Goal: Book appointment/travel/reservation

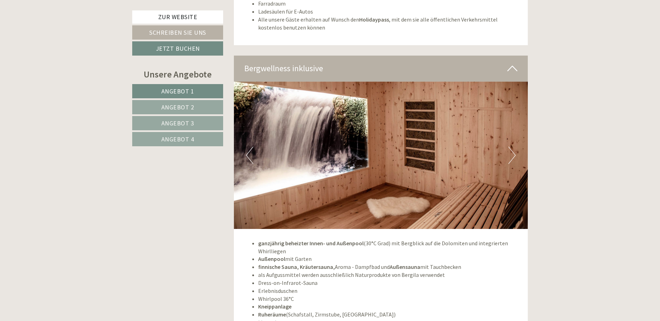
scroll to position [2174, 0]
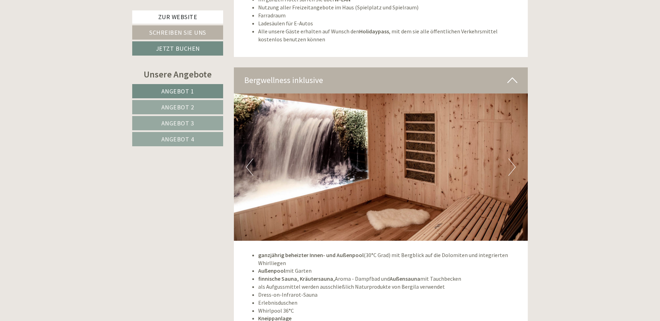
click at [515, 158] on button "Next" at bounding box center [511, 166] width 7 height 17
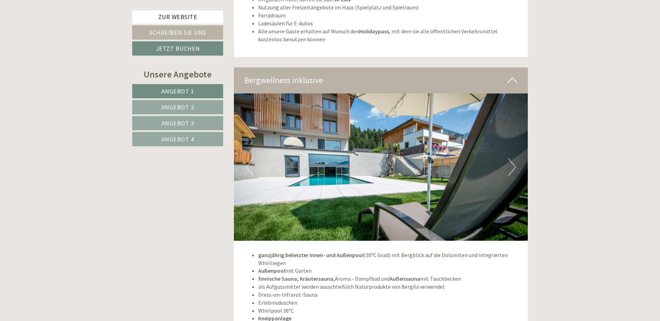
click at [515, 158] on button "Next" at bounding box center [511, 166] width 7 height 17
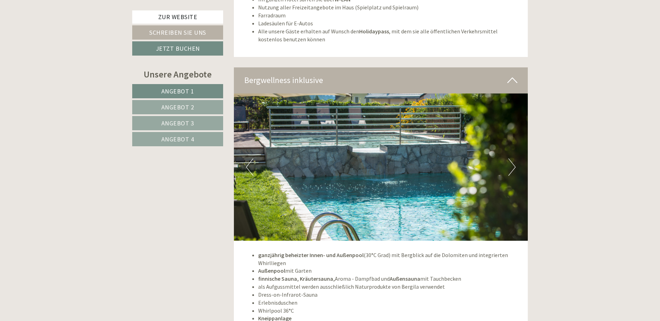
click at [515, 158] on button "Next" at bounding box center [511, 166] width 7 height 17
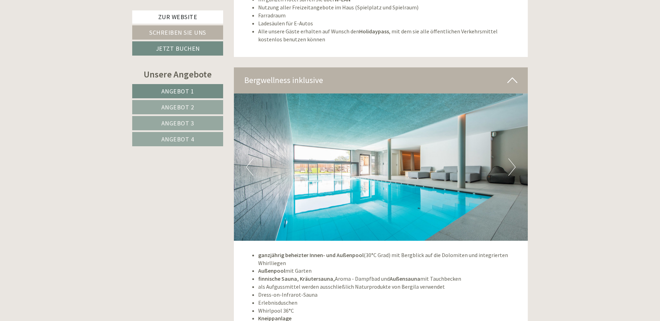
click at [515, 158] on button "Next" at bounding box center [511, 166] width 7 height 17
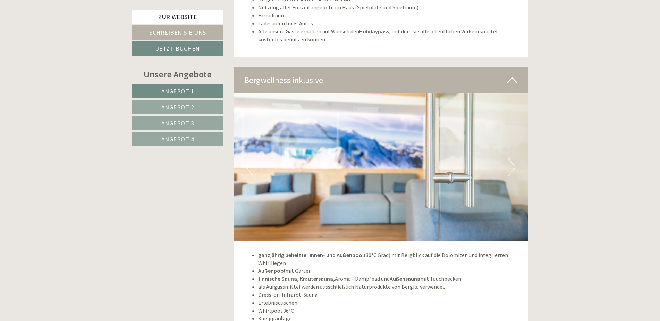
click at [198, 108] on link "Angebot 2" at bounding box center [177, 107] width 91 height 14
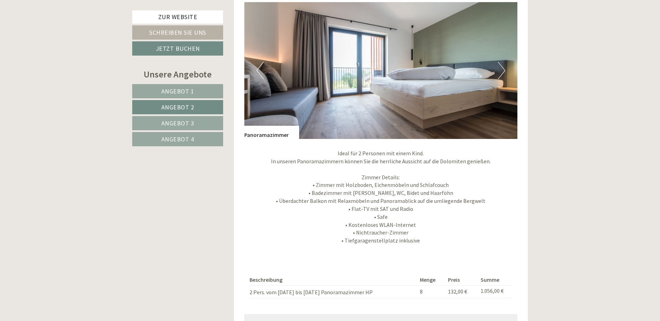
scroll to position [635, 0]
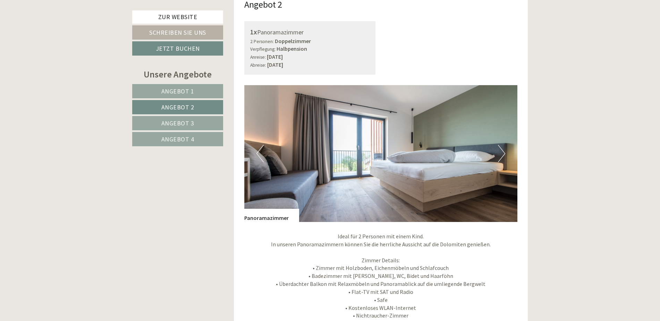
click at [185, 140] on span "Angebot 4" at bounding box center [177, 139] width 33 height 8
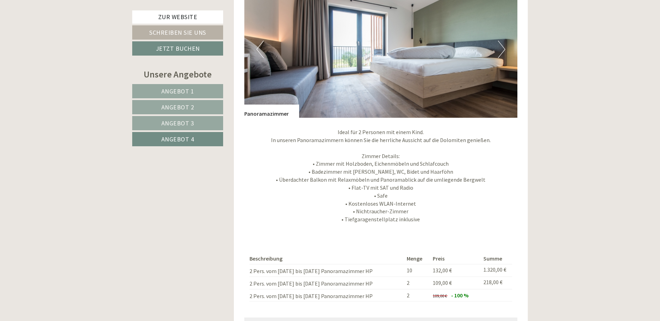
click at [191, 127] on span "Angebot 3" at bounding box center [177, 123] width 33 height 8
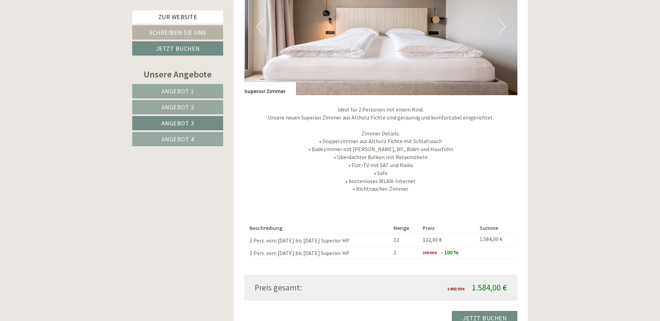
scroll to position [670, 0]
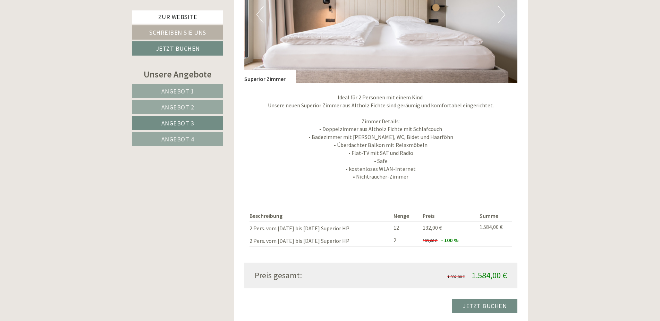
click at [200, 108] on link "Angebot 2" at bounding box center [177, 107] width 91 height 14
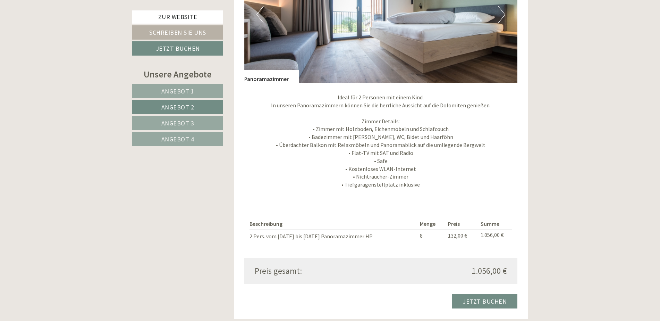
click at [164, 120] on span "Angebot 3" at bounding box center [177, 123] width 33 height 8
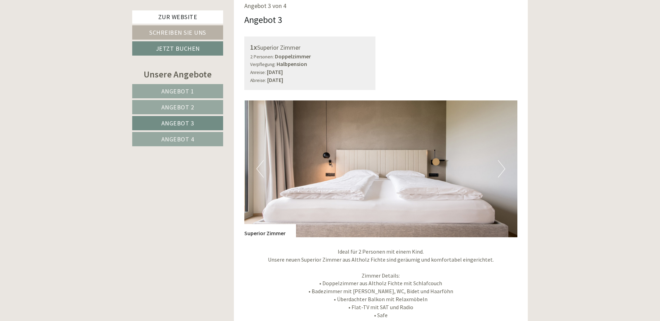
scroll to position [565, 0]
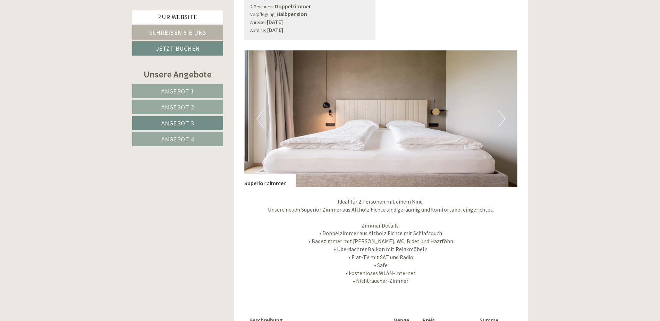
click at [178, 109] on span "Angebot 2" at bounding box center [177, 107] width 33 height 8
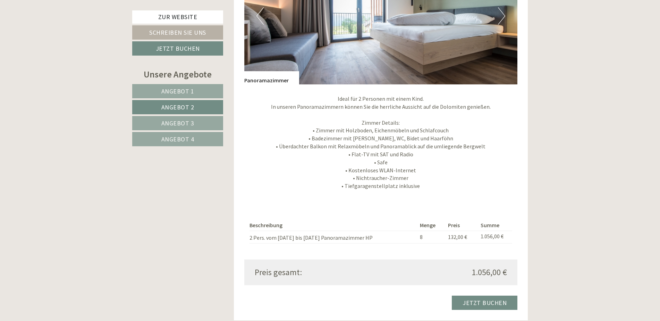
scroll to position [670, 0]
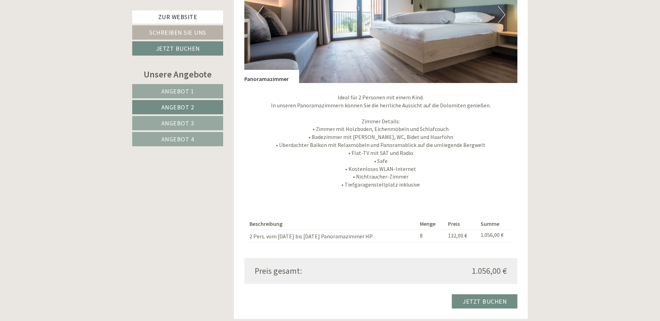
click at [185, 140] on span "Angebot 4" at bounding box center [177, 139] width 33 height 8
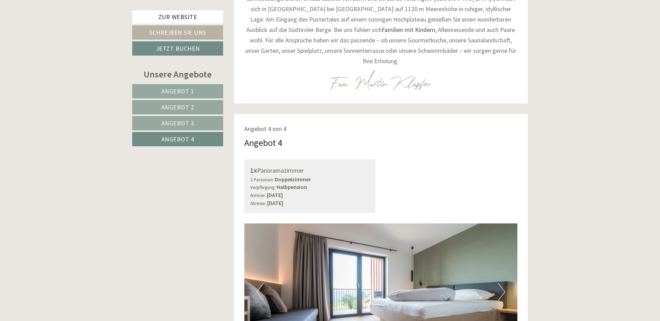
scroll to position [392, 0]
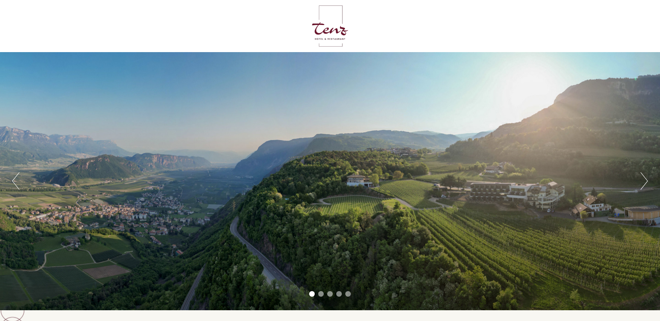
click at [641, 179] on button "Next" at bounding box center [644, 180] width 7 height 17
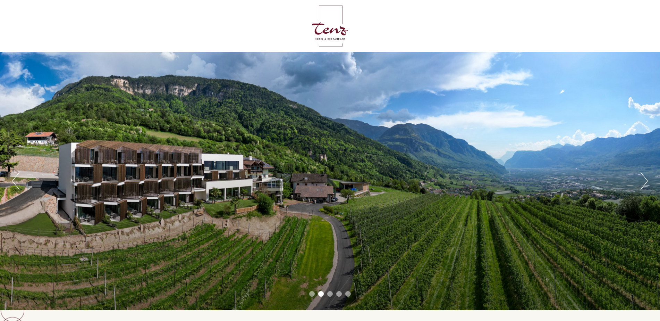
click at [641, 179] on button "Next" at bounding box center [644, 180] width 7 height 17
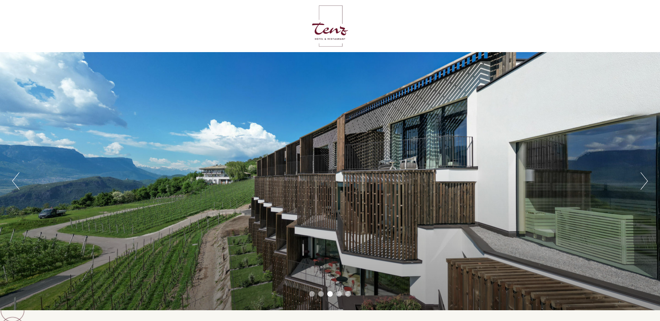
click at [641, 179] on button "Next" at bounding box center [644, 180] width 7 height 17
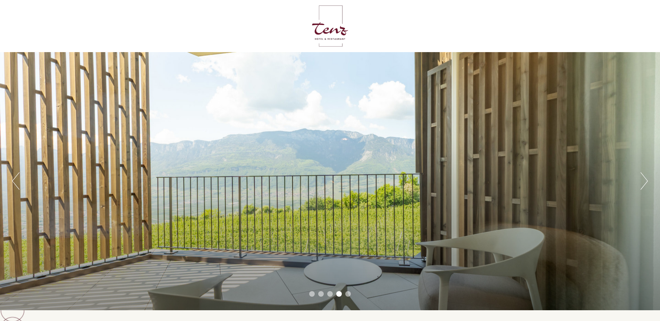
click at [641, 179] on button "Next" at bounding box center [644, 180] width 7 height 17
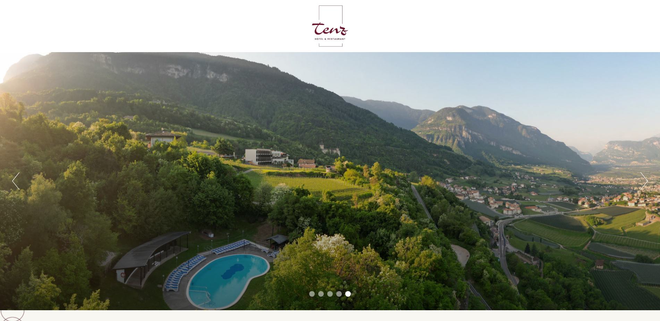
click at [641, 179] on button "Next" at bounding box center [644, 180] width 7 height 17
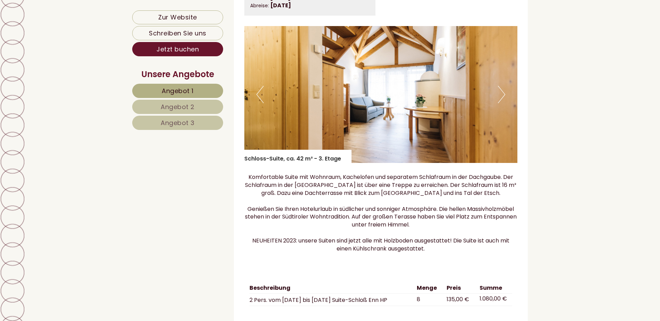
scroll to position [1701, 0]
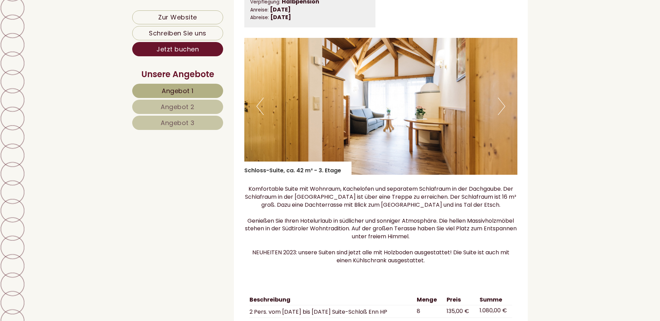
click at [496, 108] on img at bounding box center [381, 106] width 274 height 137
click at [498, 109] on img at bounding box center [381, 106] width 274 height 137
click at [501, 113] on button "Next" at bounding box center [501, 106] width 7 height 17
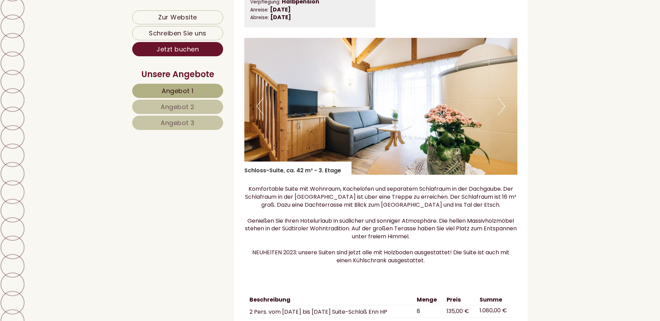
click at [501, 113] on button "Next" at bounding box center [501, 106] width 7 height 17
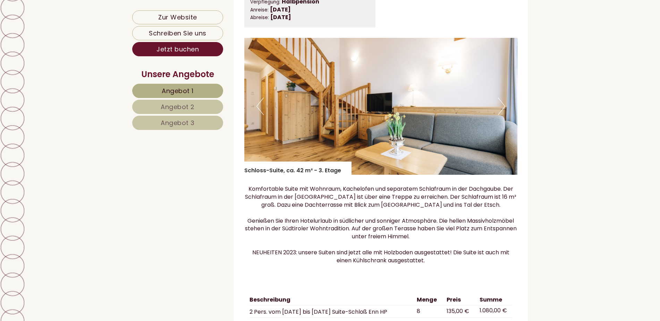
click at [501, 113] on button "Next" at bounding box center [501, 106] width 7 height 17
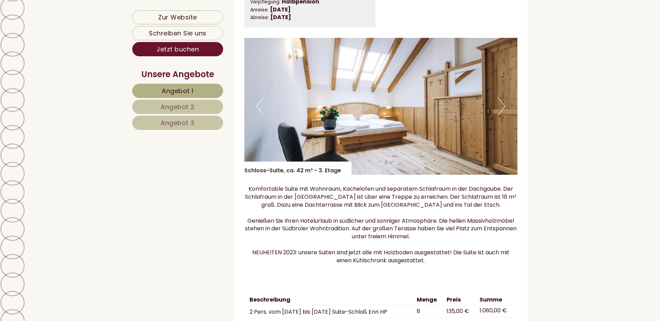
click at [502, 113] on button "Next" at bounding box center [501, 106] width 7 height 17
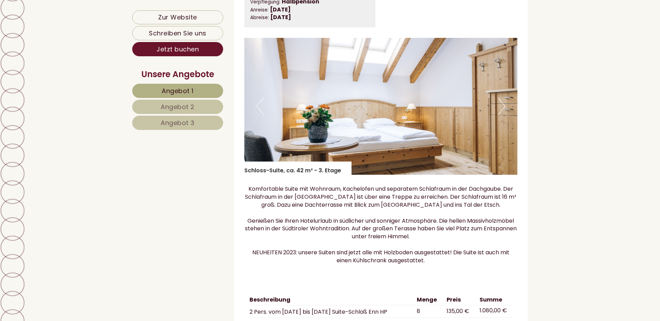
click at [502, 113] on button "Next" at bounding box center [501, 106] width 7 height 17
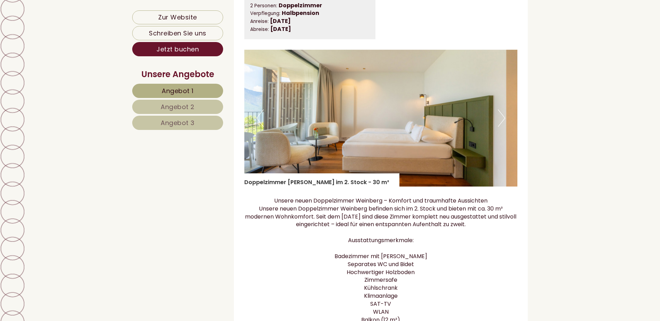
scroll to position [1145, 0]
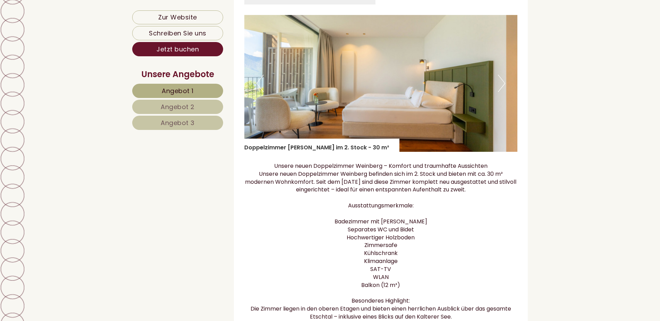
click at [504, 92] on button "Next" at bounding box center [501, 83] width 7 height 17
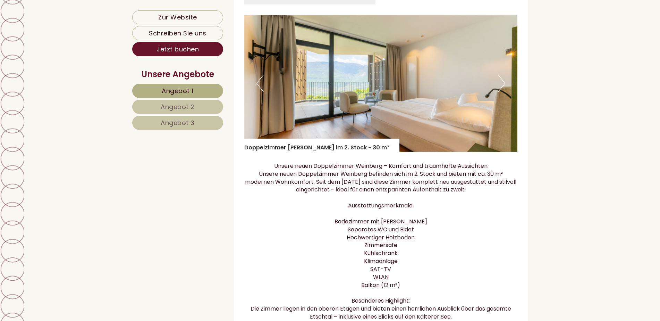
click at [504, 92] on button "Next" at bounding box center [501, 83] width 7 height 17
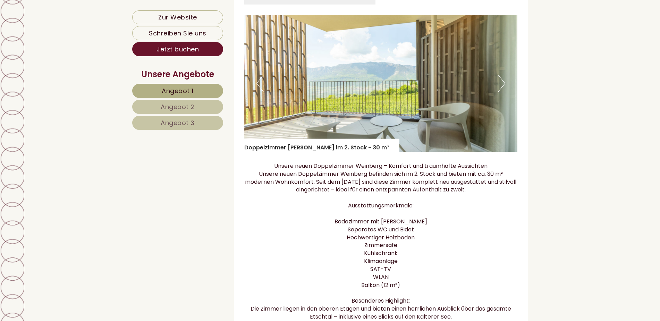
click at [501, 92] on button "Next" at bounding box center [501, 83] width 7 height 17
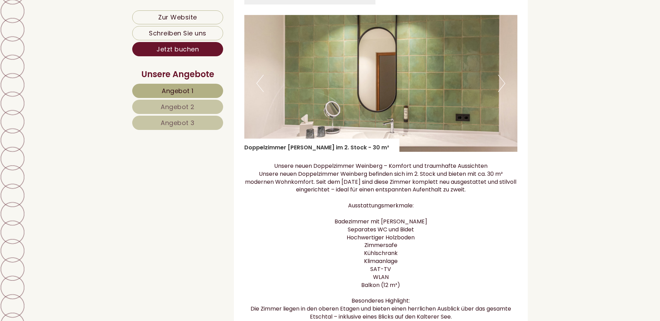
click at [501, 92] on button "Next" at bounding box center [501, 83] width 7 height 17
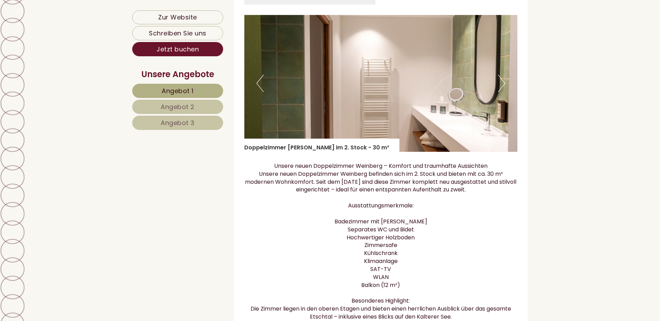
click at [501, 92] on button "Next" at bounding box center [501, 83] width 7 height 17
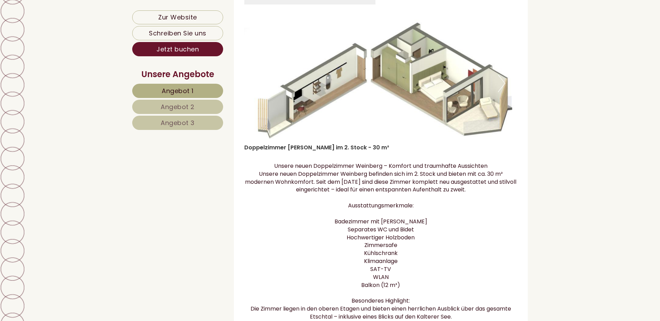
click at [501, 92] on button "Next" at bounding box center [501, 83] width 7 height 17
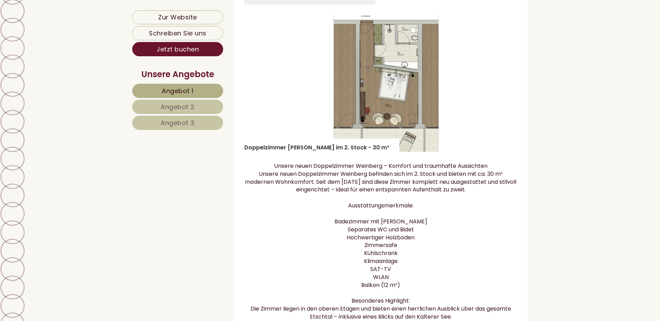
click at [501, 92] on button "Next" at bounding box center [501, 83] width 7 height 17
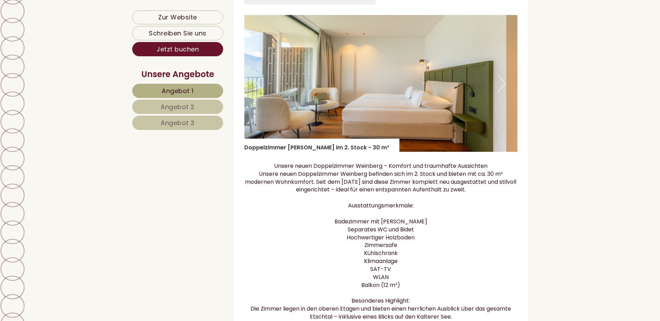
click at [501, 92] on button "Next" at bounding box center [501, 83] width 7 height 17
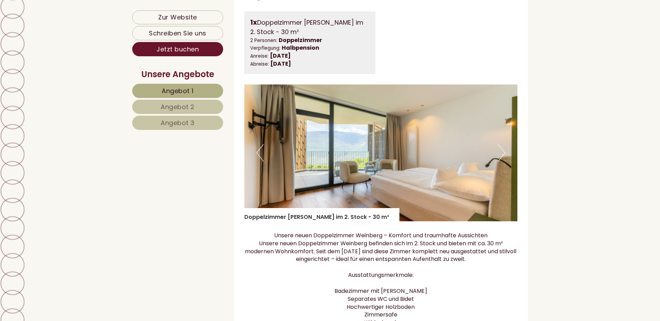
click at [177, 86] on span "Angebot 1" at bounding box center [178, 90] width 32 height 9
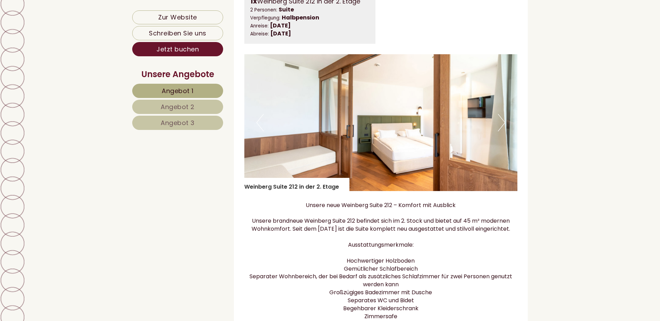
scroll to position [620, 0]
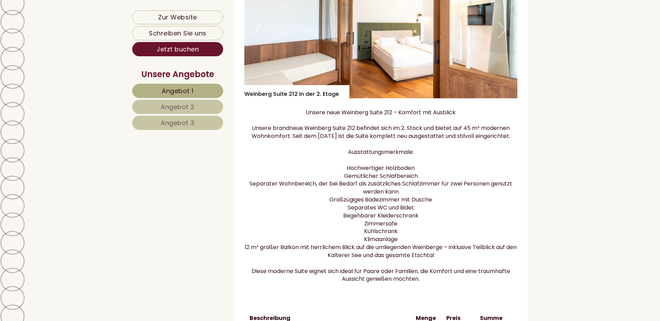
click at [505, 33] on button "Next" at bounding box center [501, 29] width 7 height 17
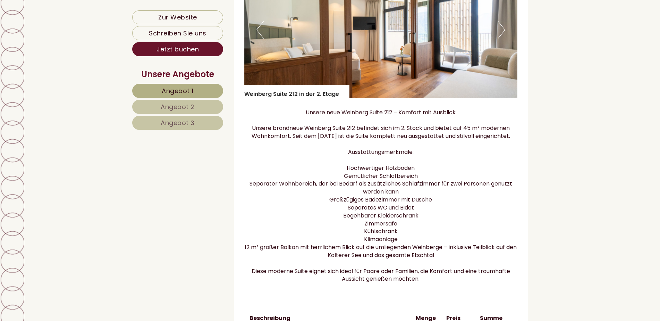
click at [505, 33] on button "Next" at bounding box center [501, 29] width 7 height 17
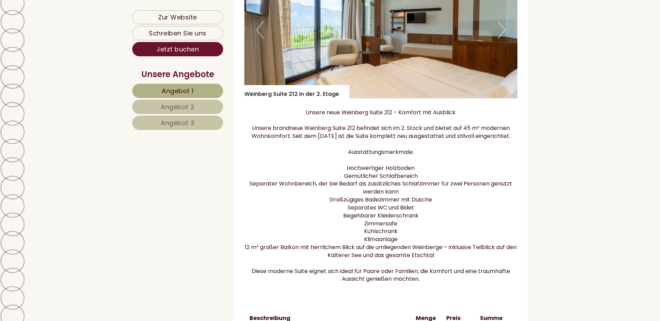
click at [505, 33] on button "Next" at bounding box center [501, 29] width 7 height 17
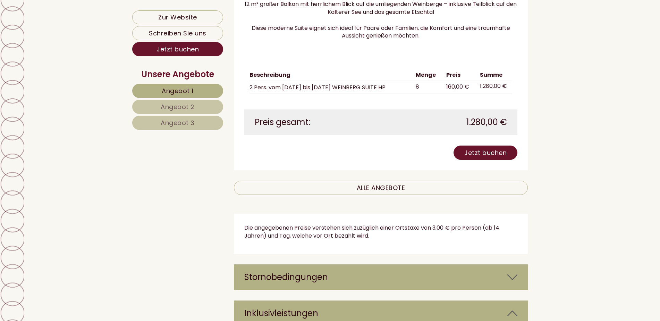
scroll to position [967, 0]
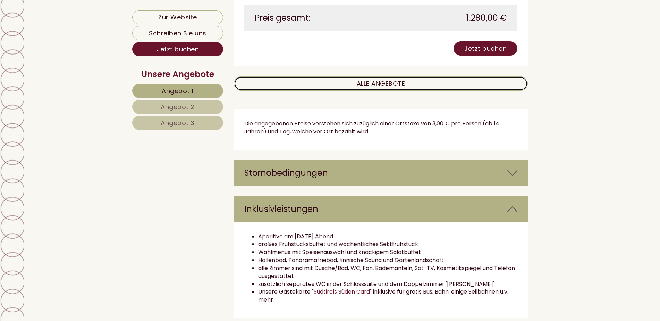
click at [481, 91] on link "ALLE ANGEBOTE" at bounding box center [381, 83] width 294 height 14
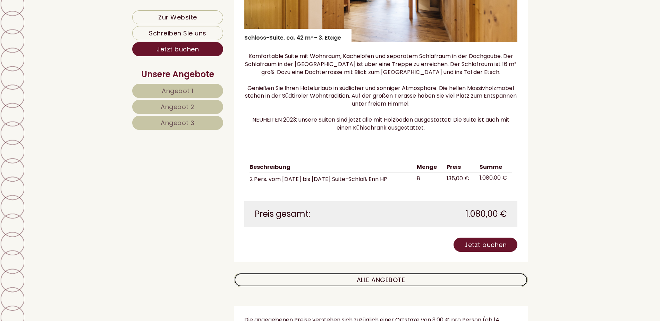
scroll to position [1834, 0]
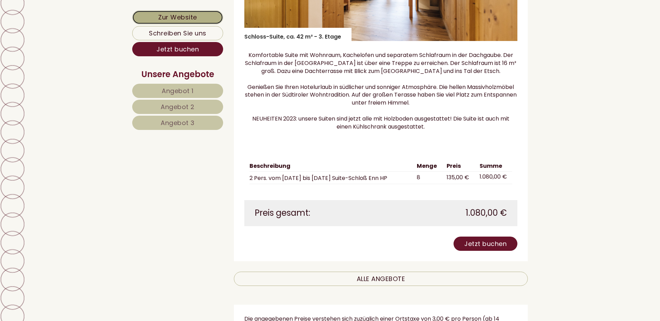
click at [170, 12] on link "Zur Website" at bounding box center [177, 17] width 91 height 14
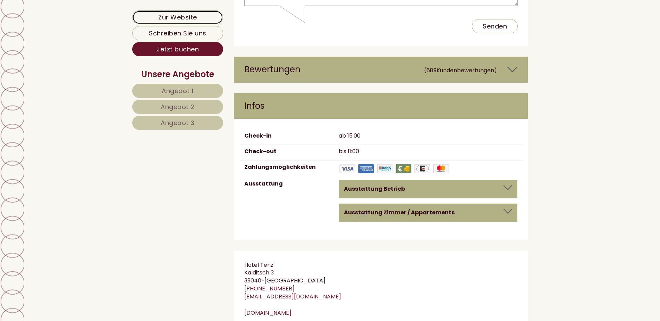
scroll to position [5757, 0]
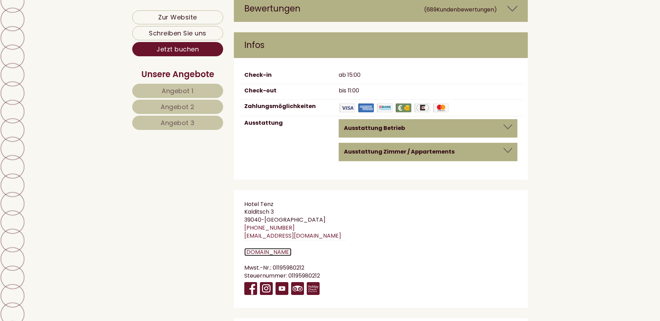
click at [279, 248] on link "www.hotel-tenz.com" at bounding box center [267, 252] width 47 height 8
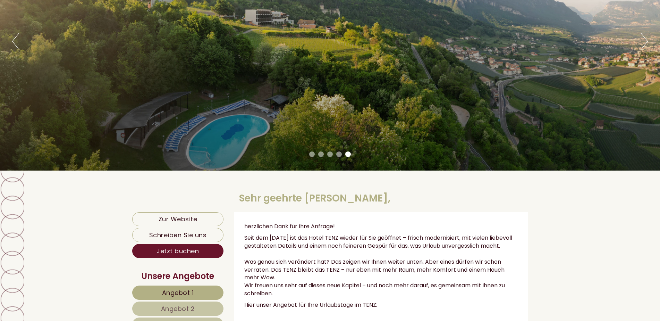
scroll to position [139, 0]
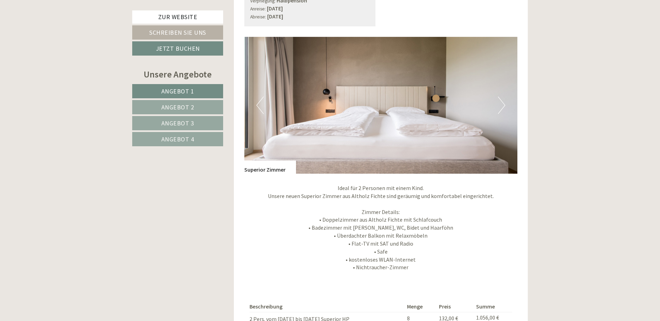
scroll to position [590, 0]
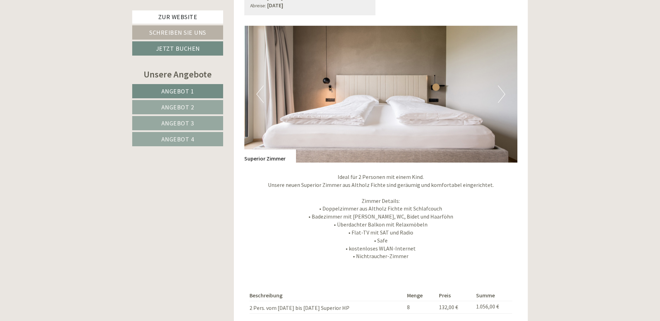
click at [500, 85] on button "Next" at bounding box center [501, 93] width 7 height 17
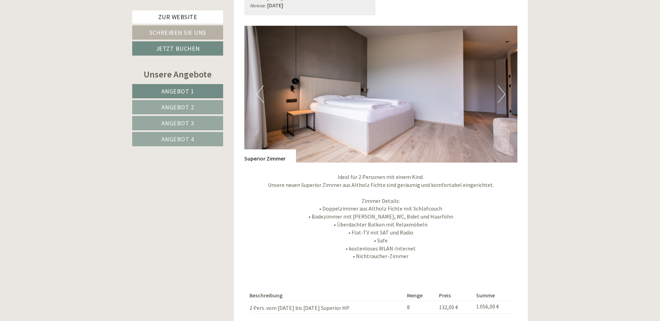
click at [501, 85] on button "Next" at bounding box center [501, 93] width 7 height 17
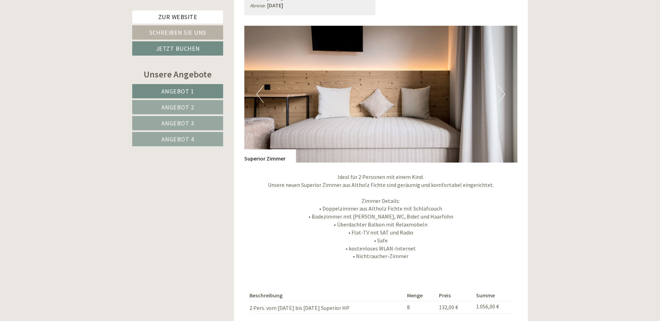
click at [501, 85] on button "Next" at bounding box center [501, 93] width 7 height 17
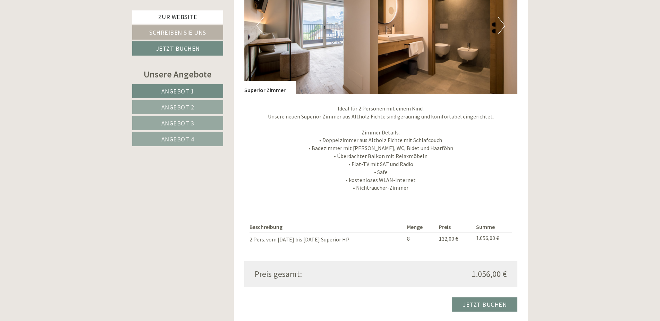
scroll to position [659, 0]
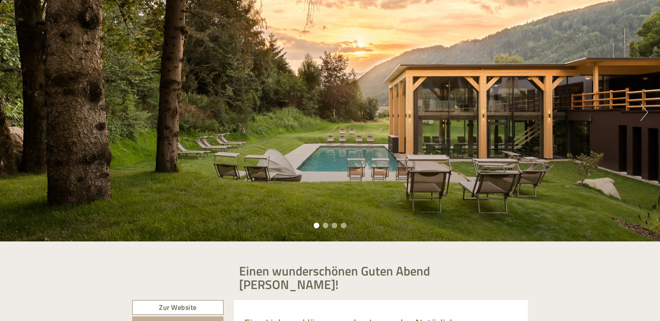
scroll to position [69, 0]
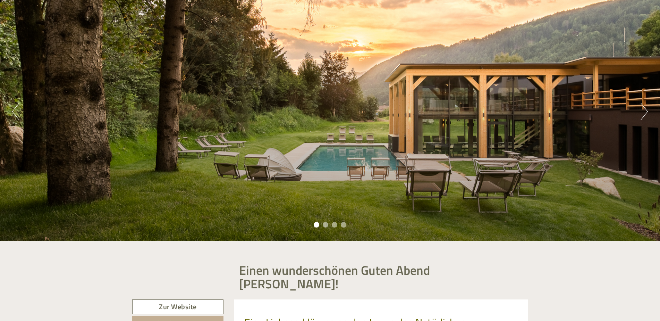
click at [646, 111] on button "Next" at bounding box center [644, 111] width 7 height 17
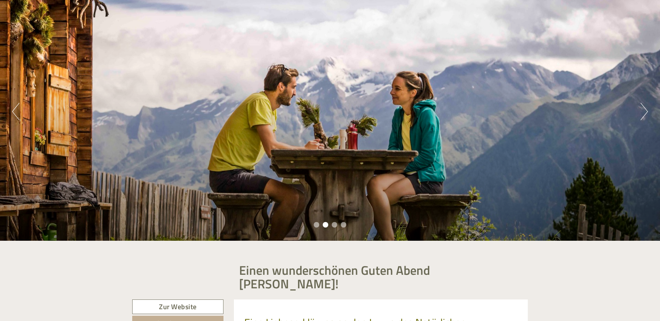
click at [646, 111] on button "Next" at bounding box center [644, 111] width 7 height 17
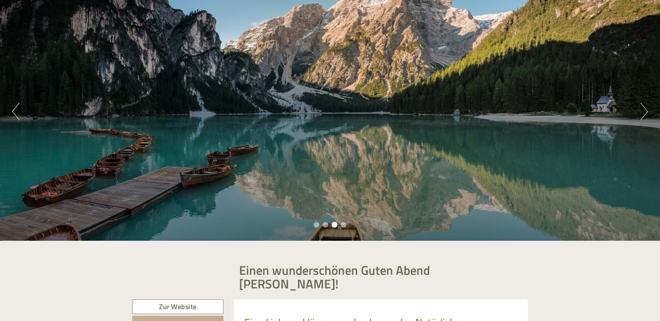
click at [646, 111] on button "Next" at bounding box center [644, 111] width 7 height 17
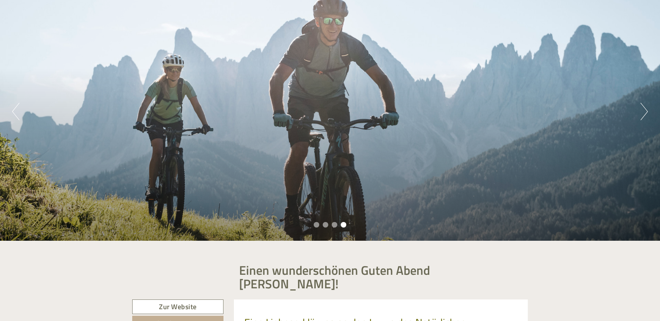
click at [646, 111] on button "Next" at bounding box center [644, 111] width 7 height 17
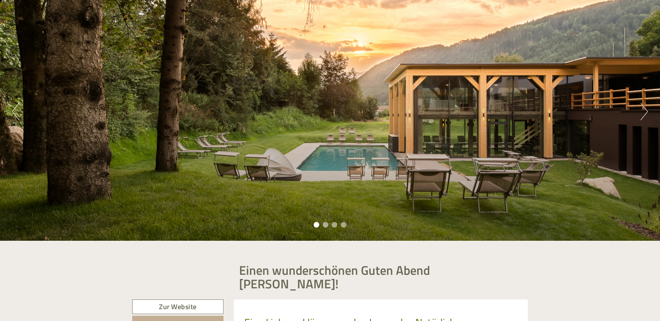
click at [646, 111] on button "Next" at bounding box center [644, 111] width 7 height 17
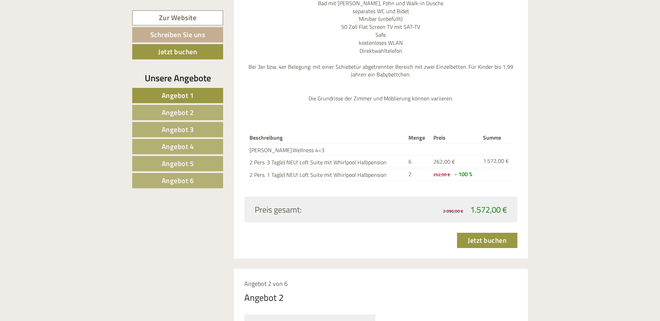
scroll to position [972, 0]
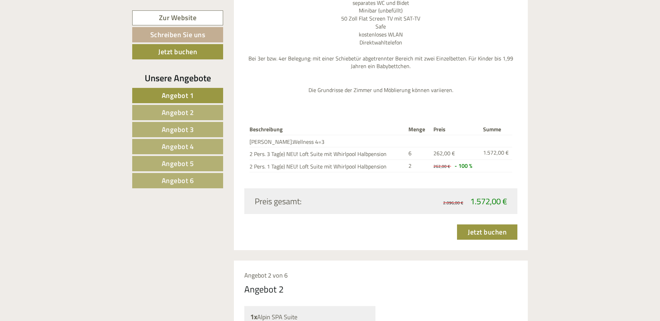
click at [182, 113] on span "Angebot 2" at bounding box center [178, 112] width 32 height 11
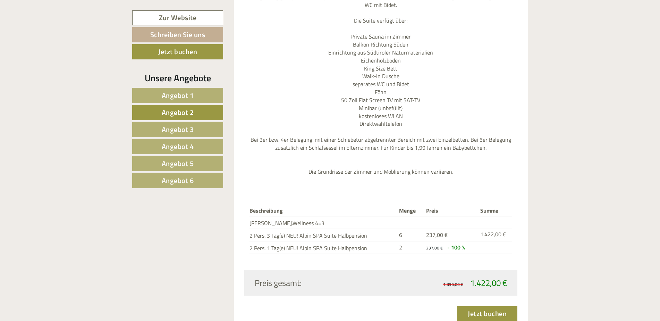
scroll to position [901, 0]
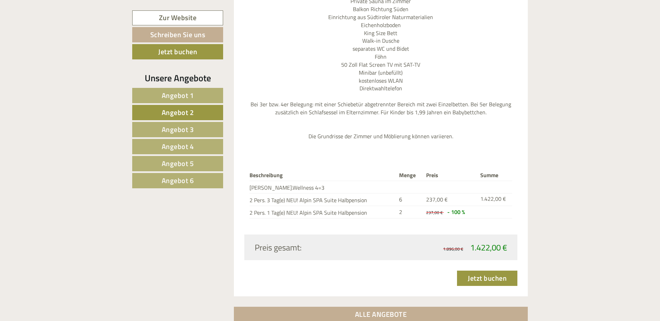
click at [186, 125] on span "Angebot 3" at bounding box center [178, 129] width 32 height 11
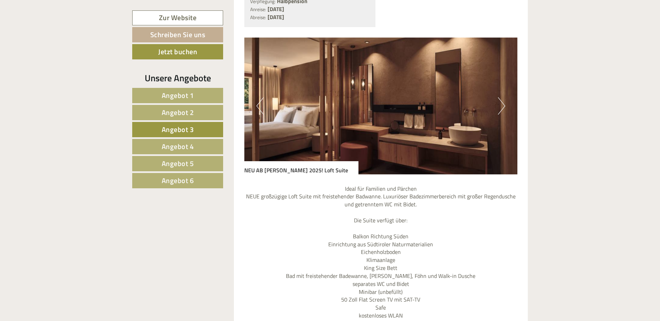
scroll to position [623, 0]
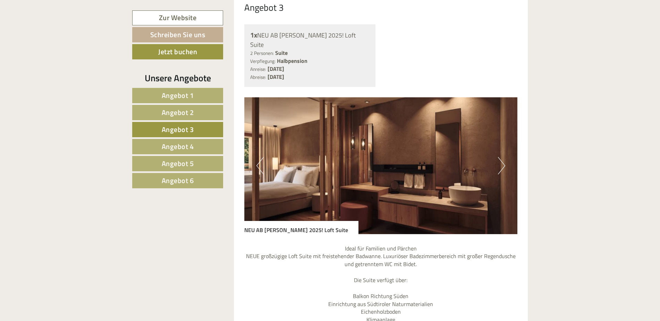
click at [496, 145] on img at bounding box center [381, 165] width 274 height 137
click at [501, 157] on button "Next" at bounding box center [501, 165] width 7 height 17
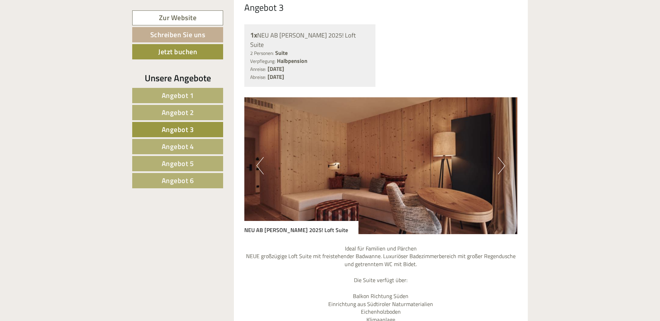
click at [504, 157] on button "Next" at bounding box center [501, 165] width 7 height 17
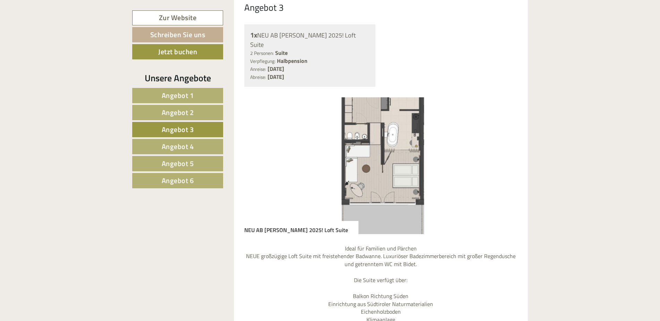
click at [504, 157] on button "Next" at bounding box center [501, 165] width 7 height 17
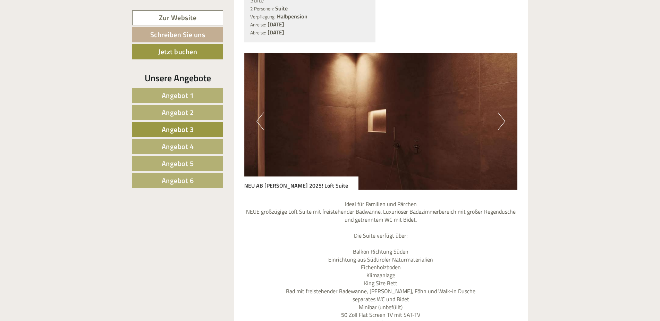
scroll to position [658, 0]
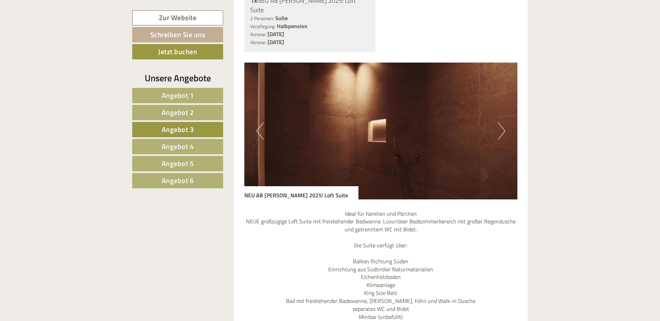
click at [182, 146] on span "Angebot 4" at bounding box center [178, 146] width 32 height 11
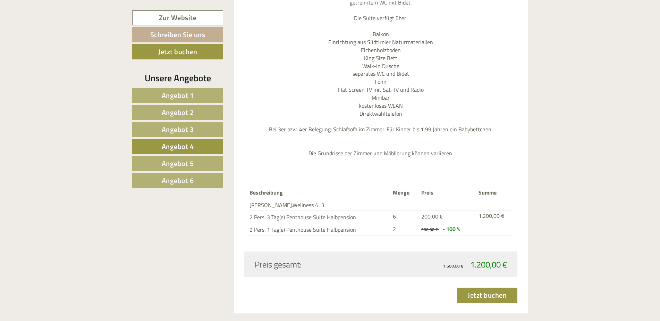
scroll to position [901, 0]
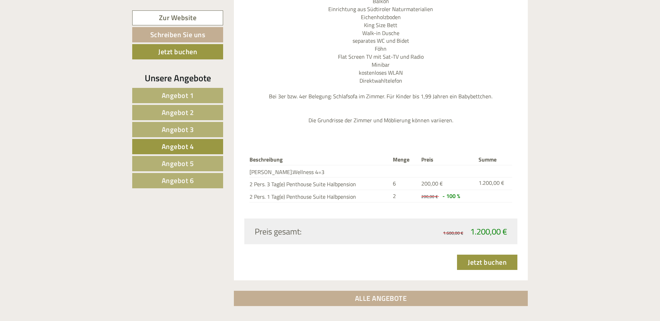
click at [186, 148] on span "Angebot 4" at bounding box center [178, 146] width 32 height 11
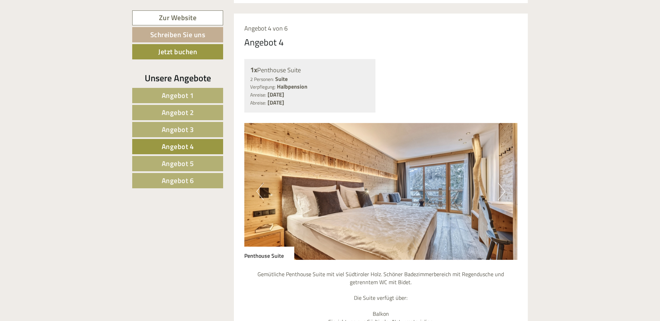
click at [191, 164] on span "Angebot 5" at bounding box center [178, 163] width 32 height 11
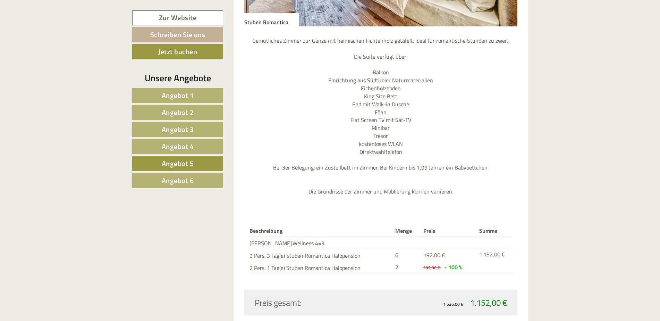
scroll to position [832, 0]
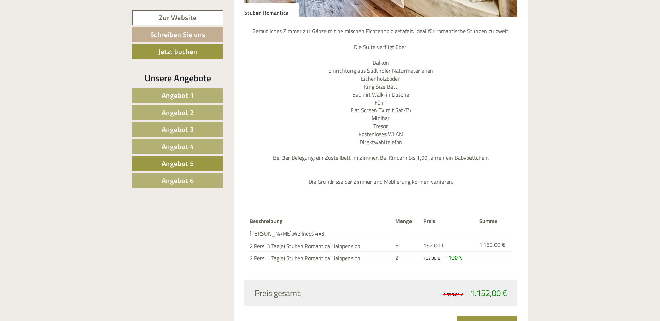
click at [189, 180] on span "Angebot 6" at bounding box center [178, 180] width 32 height 11
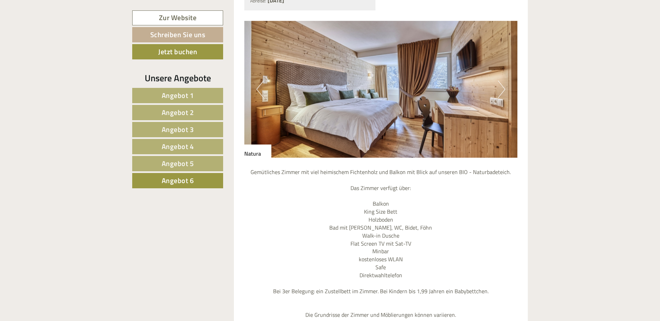
scroll to position [623, 0]
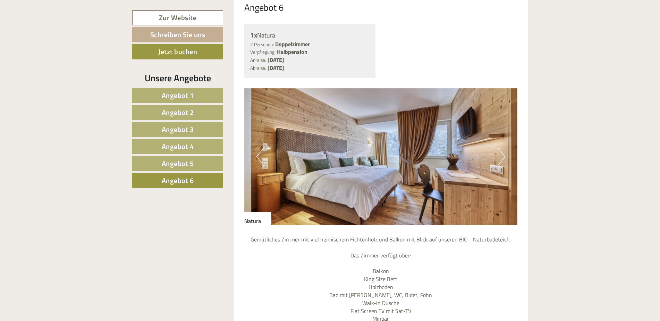
click at [503, 148] on button "Next" at bounding box center [501, 156] width 7 height 17
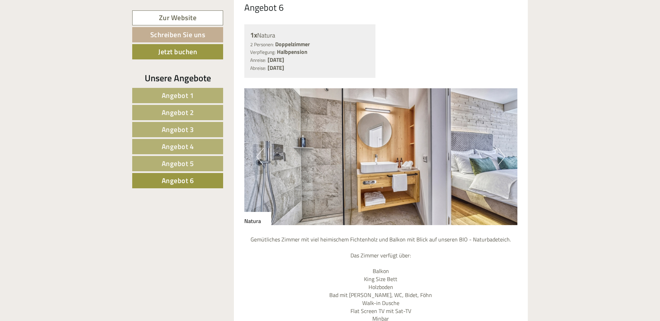
click at [503, 148] on button "Next" at bounding box center [501, 156] width 7 height 17
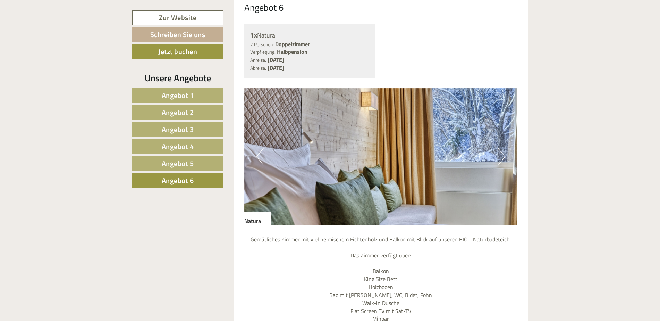
click at [503, 148] on button "Next" at bounding box center [501, 156] width 7 height 17
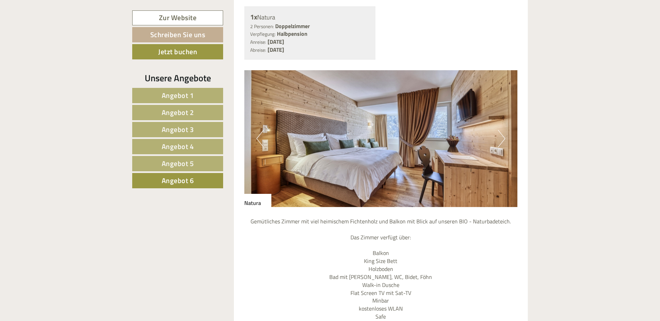
scroll to position [589, 0]
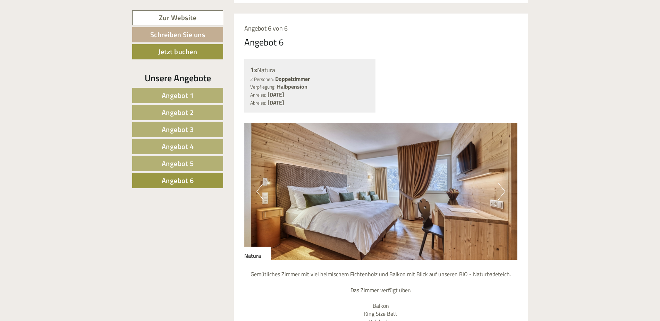
click at [502, 183] on button "Next" at bounding box center [501, 191] width 7 height 17
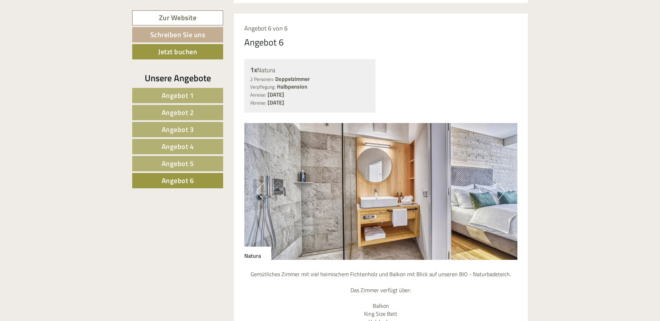
click at [502, 183] on button "Next" at bounding box center [501, 191] width 7 height 17
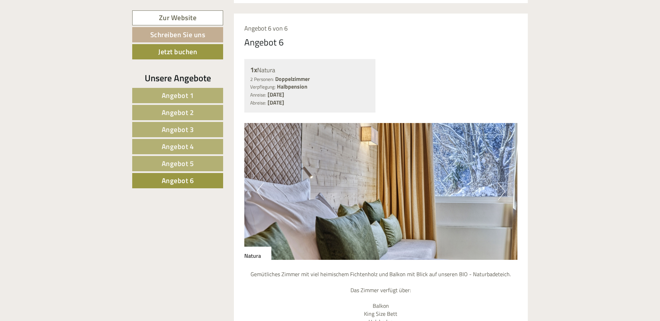
click at [502, 183] on button "Next" at bounding box center [501, 191] width 7 height 17
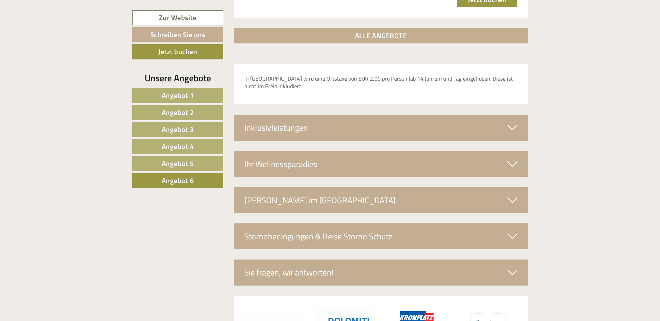
scroll to position [1194, 0]
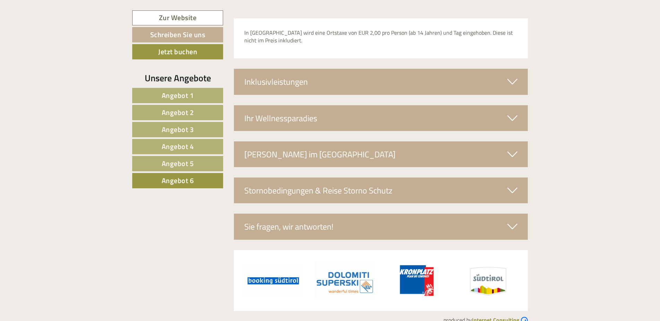
click at [329, 108] on div "Ihr Wellnessparadies" at bounding box center [381, 118] width 294 height 26
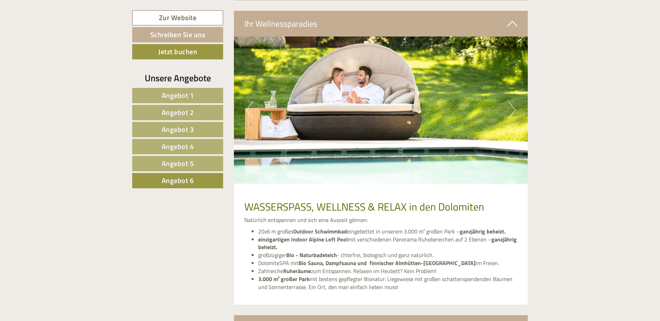
scroll to position [1298, 0]
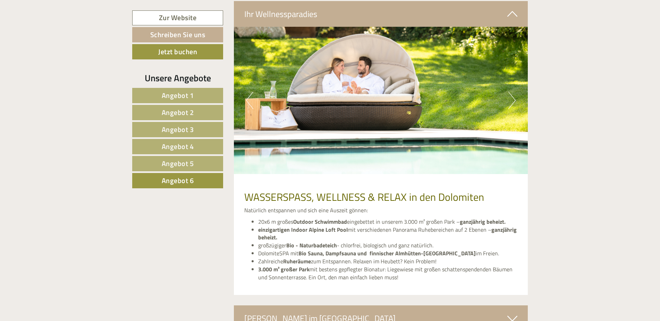
click at [516, 79] on img at bounding box center [381, 100] width 294 height 147
click at [515, 92] on button "Next" at bounding box center [511, 100] width 7 height 17
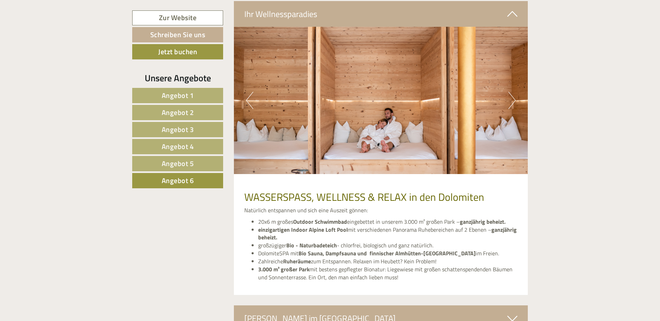
click at [515, 92] on button "Next" at bounding box center [511, 100] width 7 height 17
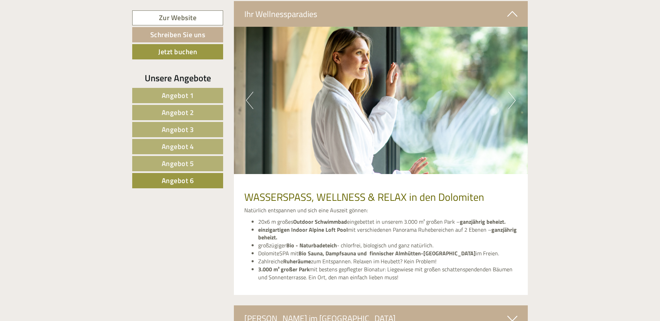
click at [515, 92] on button "Next" at bounding box center [511, 100] width 7 height 17
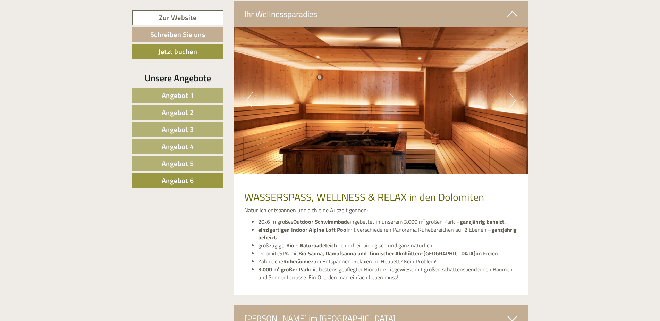
click at [515, 92] on button "Next" at bounding box center [511, 100] width 7 height 17
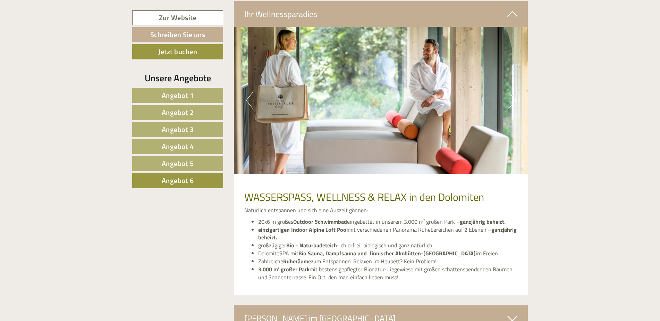
click at [515, 92] on button "Next" at bounding box center [511, 100] width 7 height 17
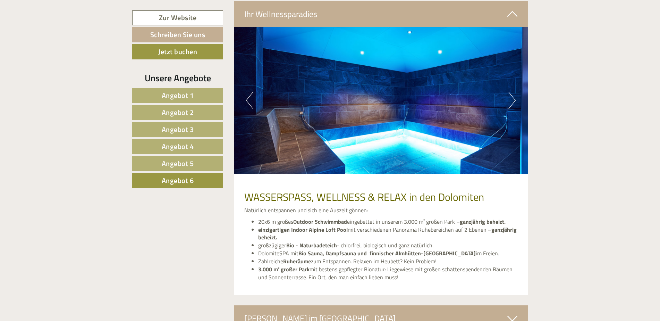
click at [515, 92] on button "Next" at bounding box center [511, 100] width 7 height 17
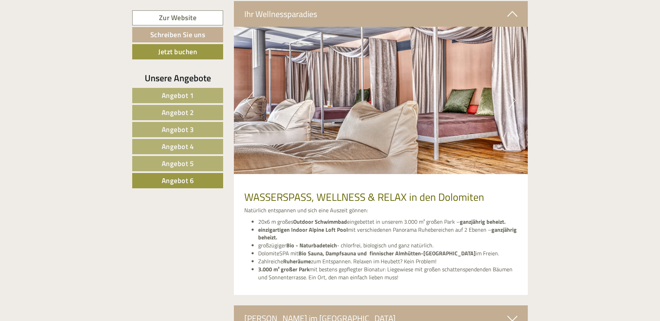
click at [515, 92] on button "Next" at bounding box center [511, 100] width 7 height 17
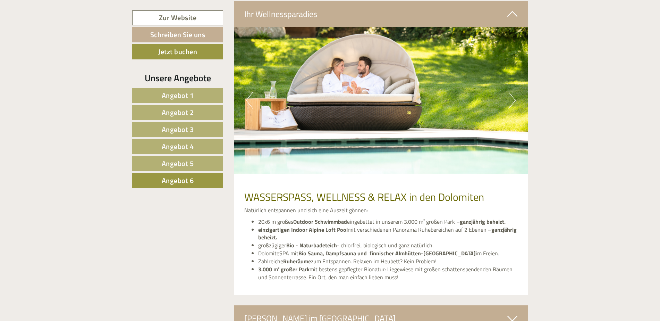
click at [515, 92] on button "Next" at bounding box center [511, 100] width 7 height 17
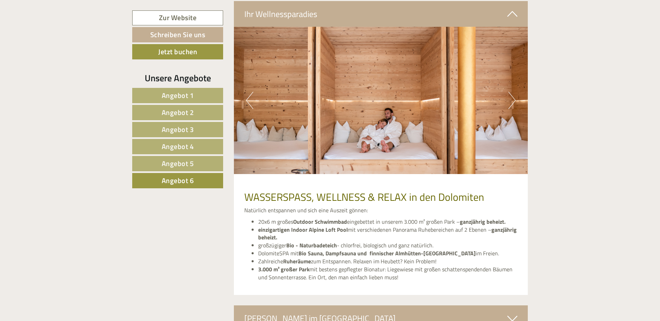
click at [515, 92] on button "Next" at bounding box center [511, 100] width 7 height 17
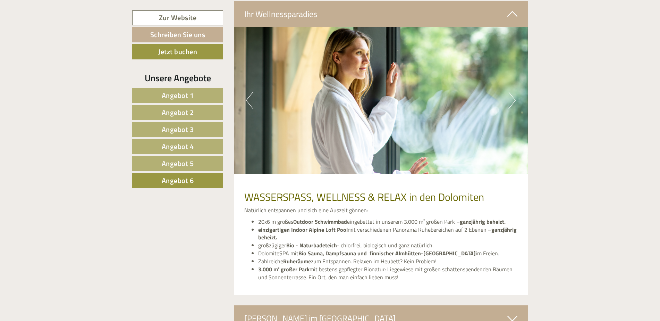
click at [515, 92] on button "Next" at bounding box center [511, 100] width 7 height 17
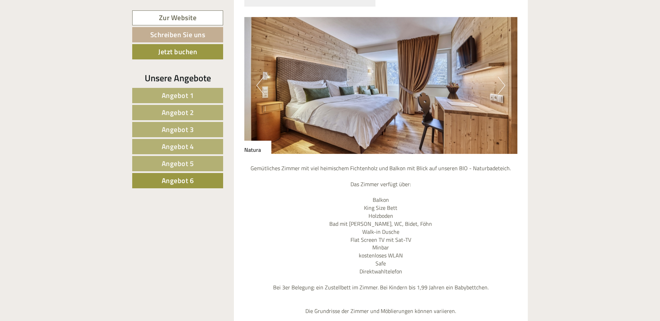
scroll to position [659, 0]
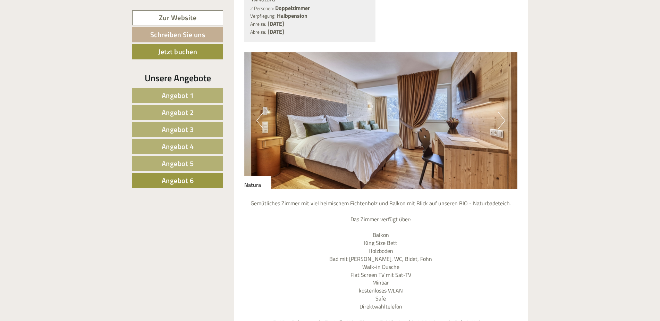
click at [164, 165] on span "Angebot 5" at bounding box center [178, 163] width 32 height 11
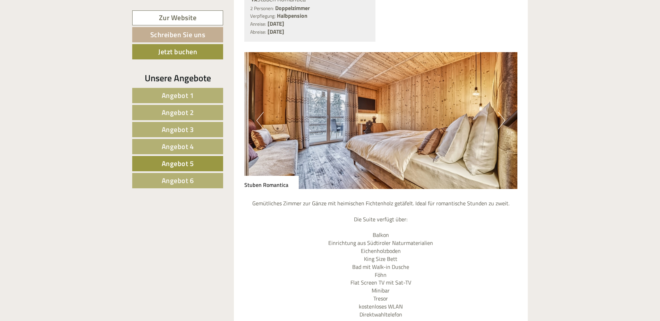
scroll to position [589, 0]
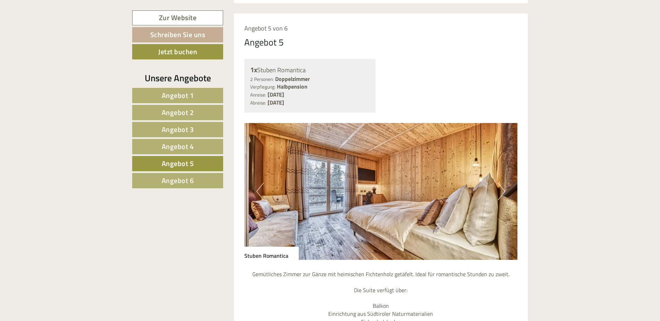
click at [508, 179] on img at bounding box center [381, 191] width 274 height 137
click at [504, 183] on button "Next" at bounding box center [501, 191] width 7 height 17
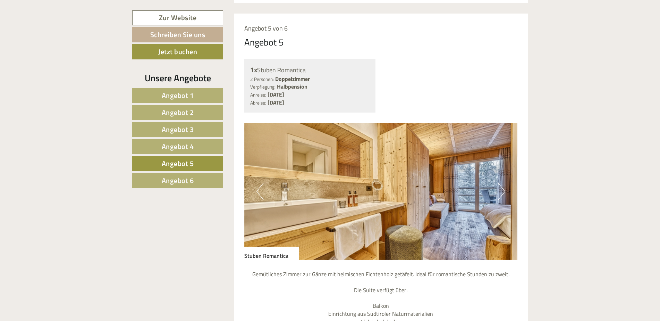
click at [504, 183] on button "Next" at bounding box center [501, 191] width 7 height 17
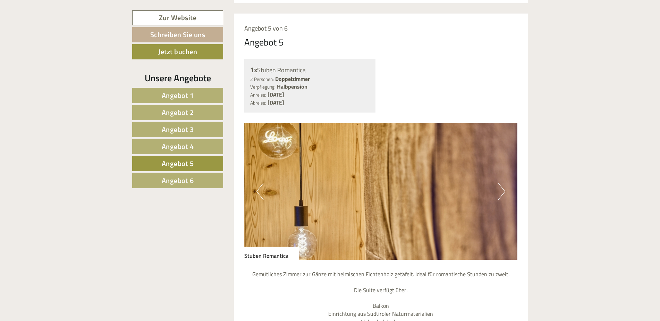
click at [504, 183] on button "Next" at bounding box center [501, 191] width 7 height 17
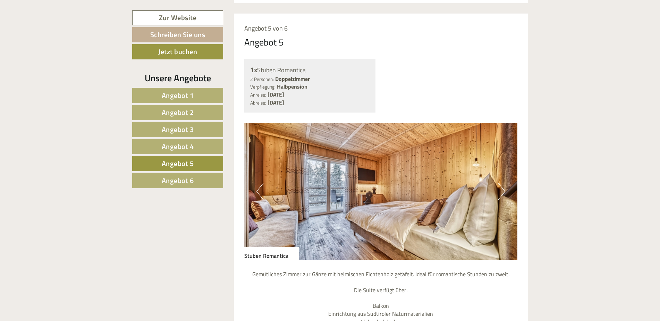
click at [504, 183] on button "Next" at bounding box center [501, 191] width 7 height 17
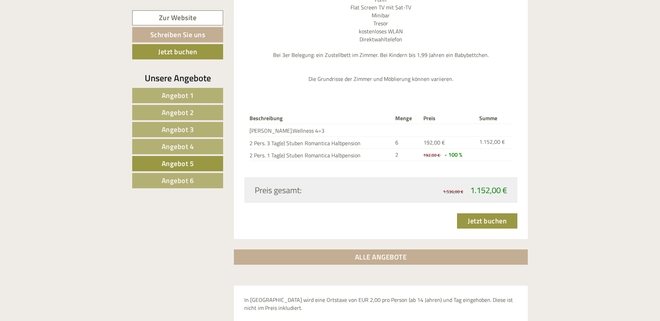
scroll to position [936, 0]
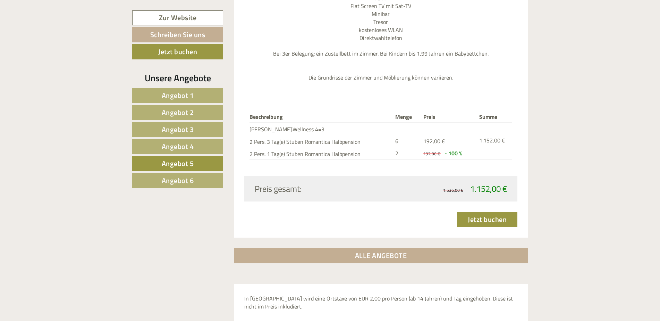
click at [188, 182] on span "Angebot 6" at bounding box center [178, 180] width 32 height 11
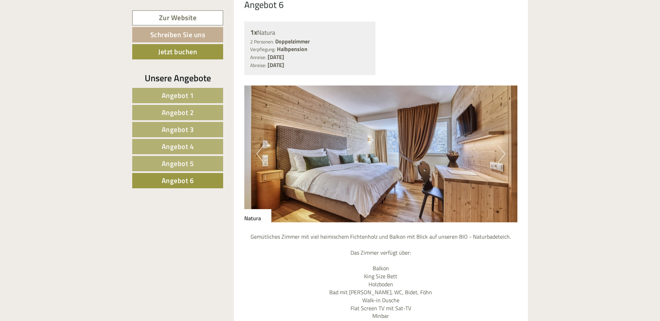
scroll to position [623, 0]
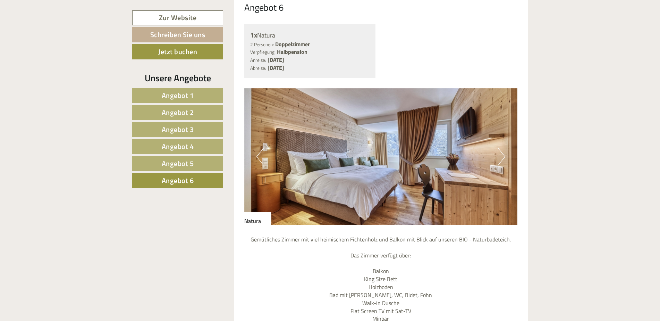
click at [166, 163] on span "Angebot 5" at bounding box center [178, 163] width 32 height 11
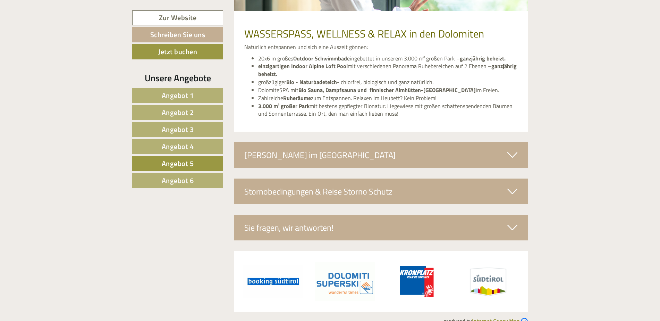
scroll to position [1470, 0]
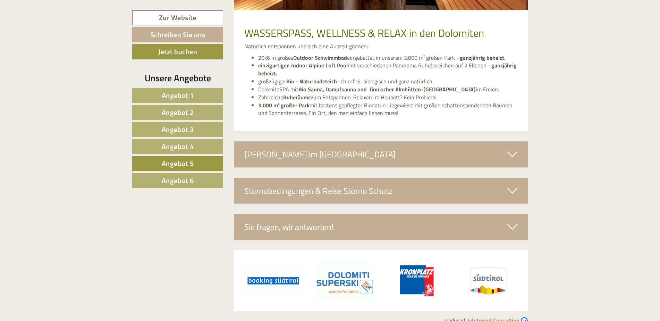
click at [186, 144] on span "Angebot 4" at bounding box center [178, 146] width 32 height 11
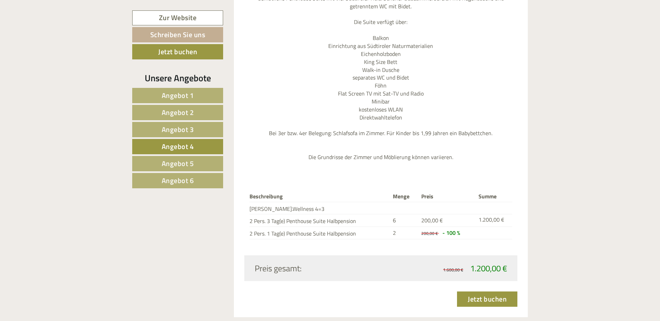
scroll to position [866, 0]
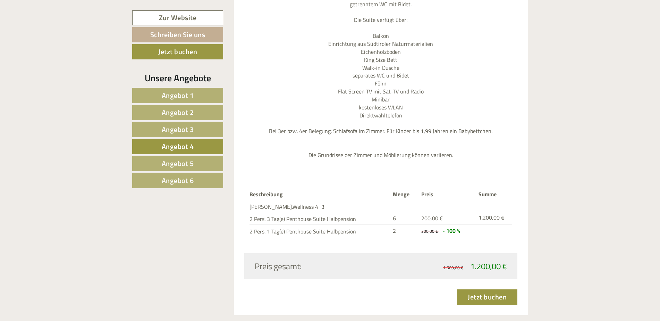
click at [179, 134] on span "Angebot 3" at bounding box center [178, 129] width 32 height 11
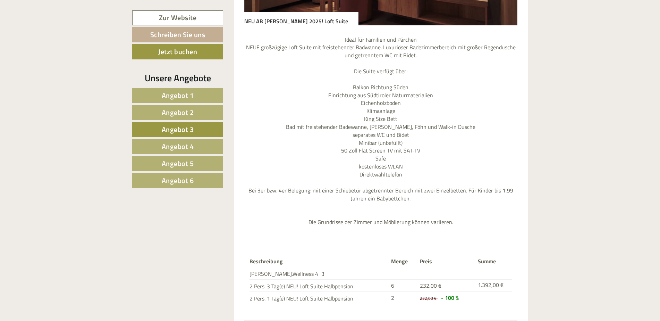
scroll to position [901, 0]
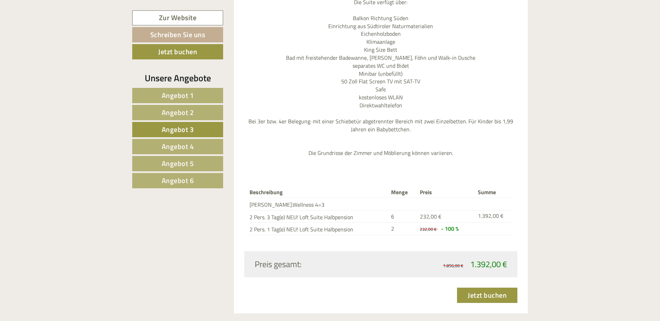
click at [188, 183] on span "Angebot 6" at bounding box center [178, 180] width 32 height 11
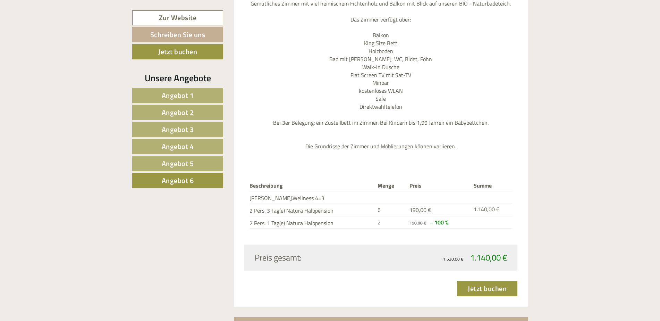
scroll to position [868, 0]
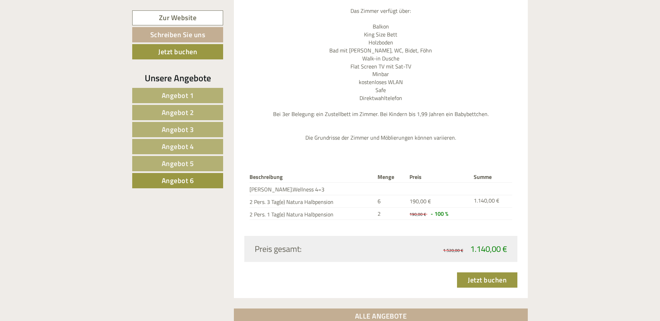
click at [179, 161] on span "Angebot 5" at bounding box center [178, 163] width 32 height 11
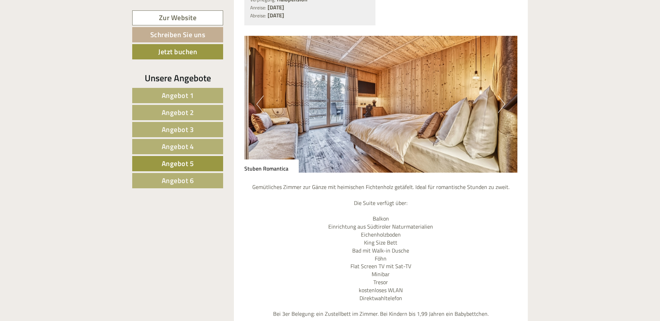
scroll to position [623, 0]
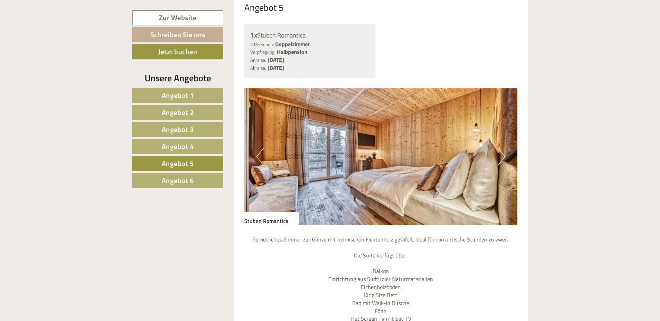
click at [506, 149] on img at bounding box center [381, 156] width 274 height 137
click at [505, 148] on button "Next" at bounding box center [501, 156] width 7 height 17
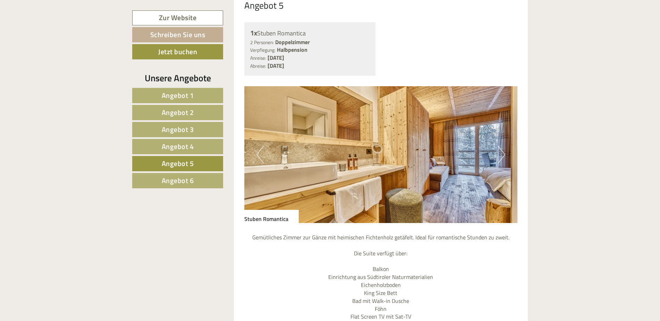
scroll to position [589, 0]
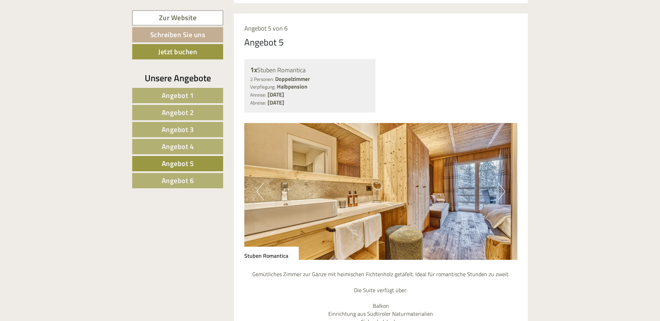
click at [500, 183] on button "Next" at bounding box center [501, 191] width 7 height 17
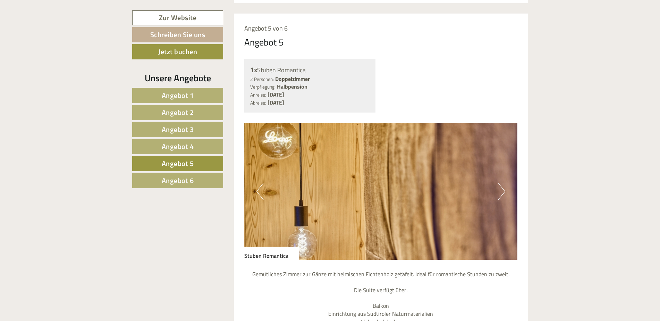
click at [500, 183] on button "Next" at bounding box center [501, 191] width 7 height 17
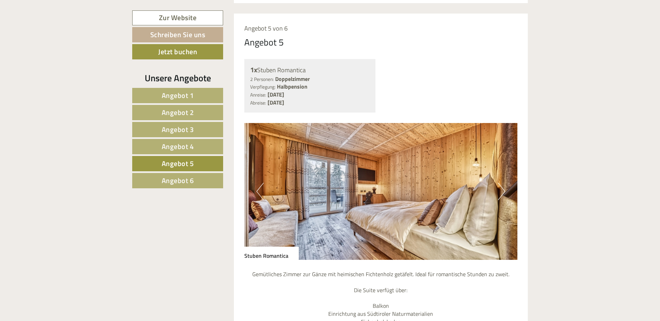
click at [179, 149] on span "Angebot 4" at bounding box center [178, 146] width 32 height 11
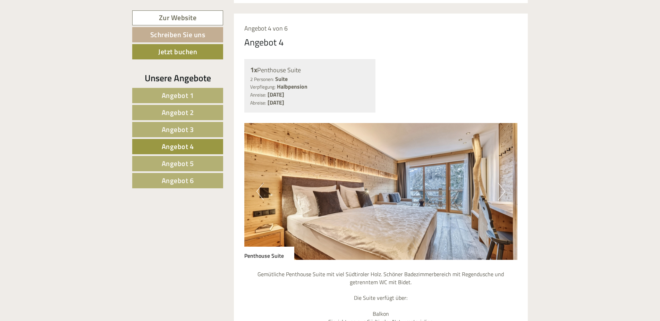
click at [503, 183] on button "Next" at bounding box center [501, 191] width 7 height 17
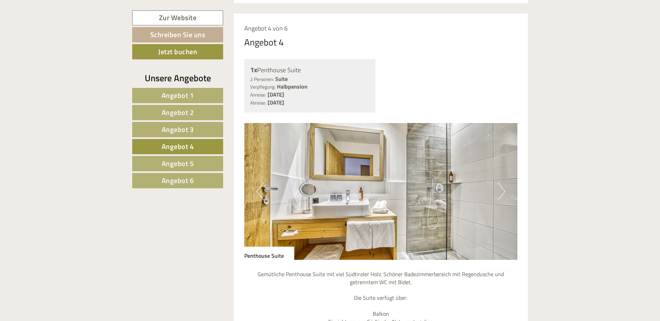
click at [503, 183] on button "Next" at bounding box center [501, 191] width 7 height 17
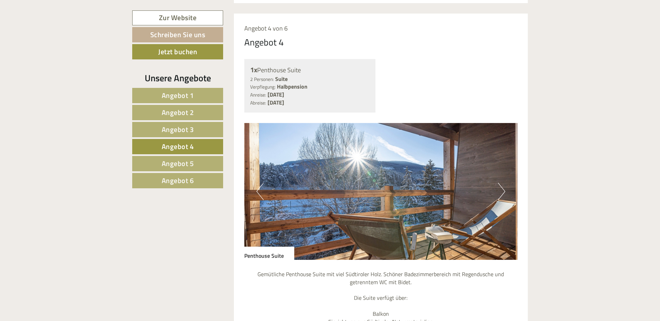
click at [503, 183] on button "Next" at bounding box center [501, 191] width 7 height 17
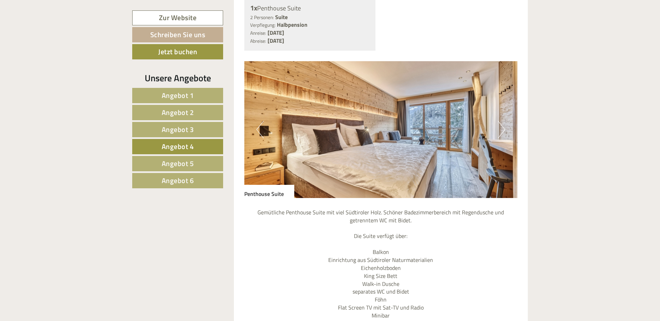
scroll to position [658, 0]
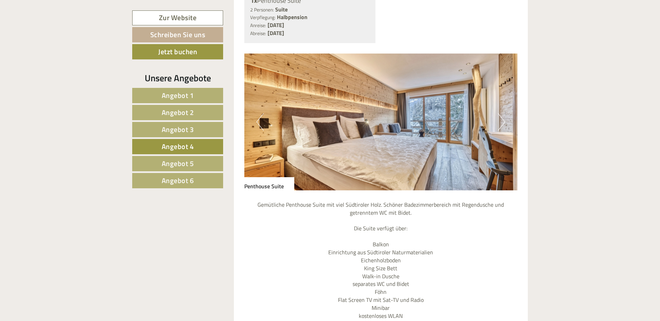
click at [502, 113] on button "Next" at bounding box center [501, 121] width 7 height 17
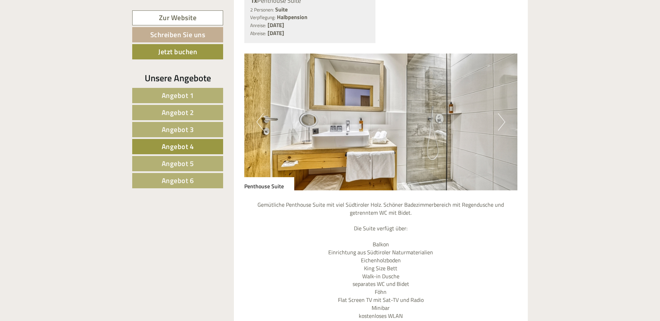
click at [502, 113] on button "Next" at bounding box center [501, 121] width 7 height 17
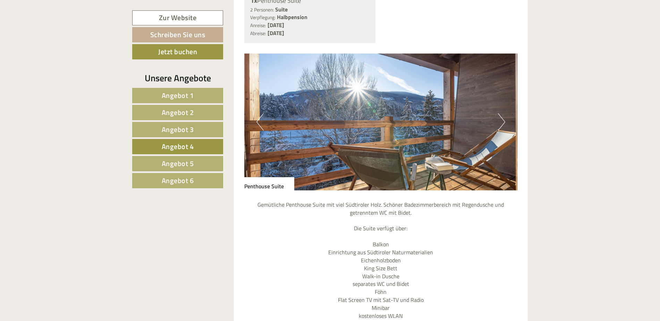
click at [502, 113] on button "Next" at bounding box center [501, 121] width 7 height 17
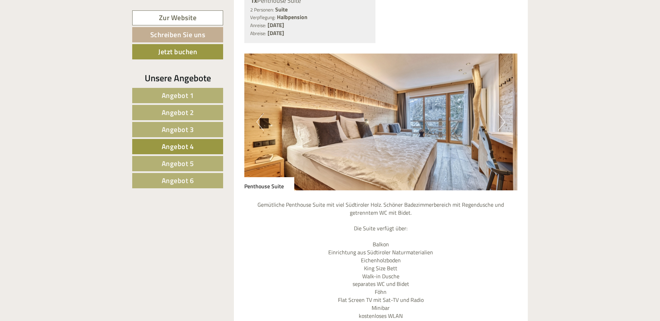
click at [503, 113] on button "Next" at bounding box center [501, 121] width 7 height 17
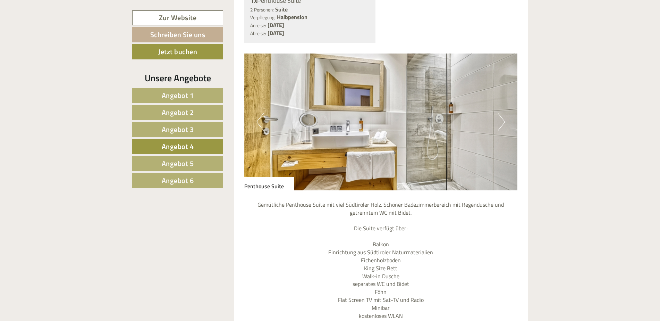
click at [503, 113] on button "Next" at bounding box center [501, 121] width 7 height 17
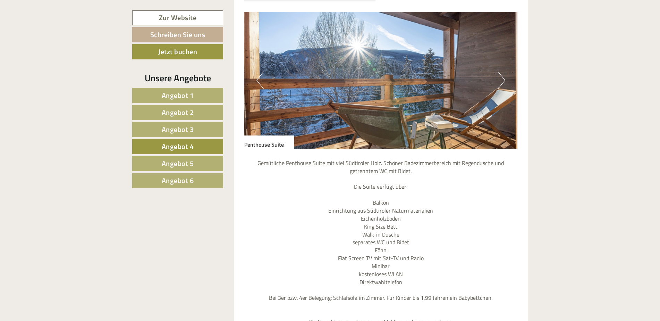
scroll to position [728, 0]
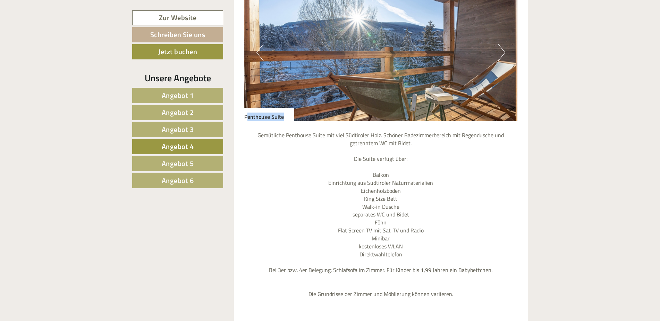
drag, startPoint x: 247, startPoint y: 101, endPoint x: 289, endPoint y: 102, distance: 42.0
click at [289, 108] on div "Penthouse Suite" at bounding box center [269, 114] width 50 height 13
drag, startPoint x: 289, startPoint y: 102, endPoint x: 246, endPoint y: 102, distance: 43.0
click at [246, 108] on div "Penthouse Suite" at bounding box center [269, 114] width 50 height 13
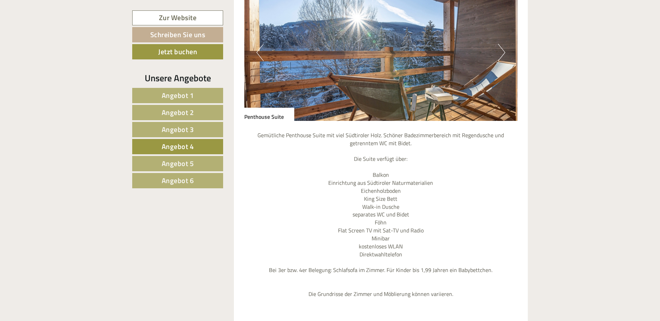
click at [244, 102] on div "Angebot 4 von 6 Angebot 4 1x Penthouse Suite 2 Personen: Suite Verpflegung: Hal…" at bounding box center [381, 164] width 294 height 579
drag, startPoint x: 245, startPoint y: 102, endPoint x: 284, endPoint y: 101, distance: 38.2
click at [284, 108] on div "Penthouse Suite" at bounding box center [269, 114] width 50 height 13
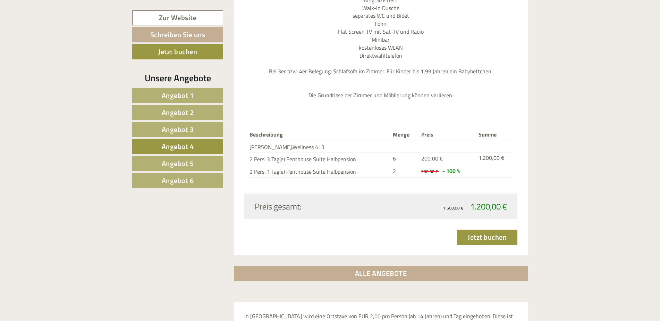
scroll to position [936, 0]
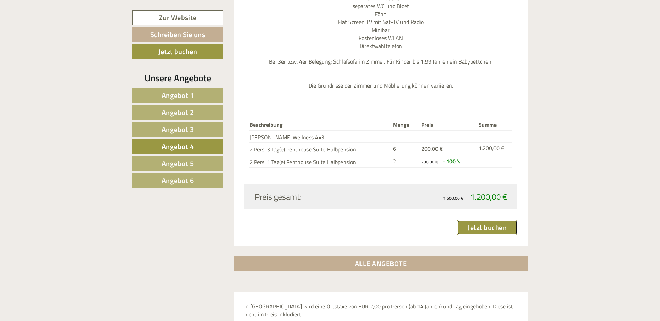
click at [507, 220] on link "Jetzt buchen" at bounding box center [487, 227] width 60 height 15
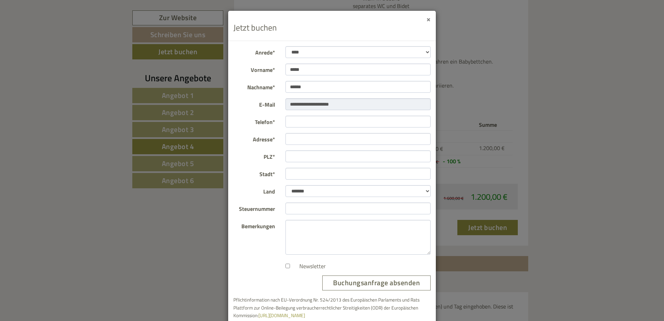
click at [427, 19] on button "×" at bounding box center [428, 18] width 4 height 7
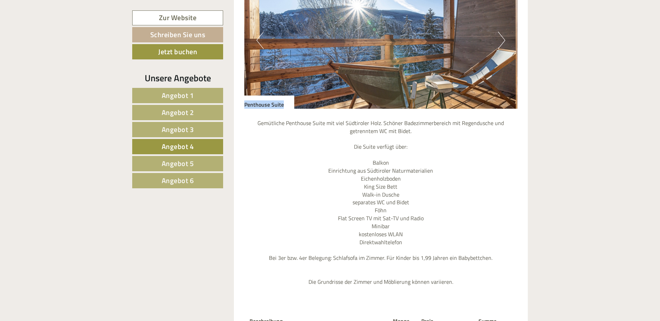
scroll to position [728, 0]
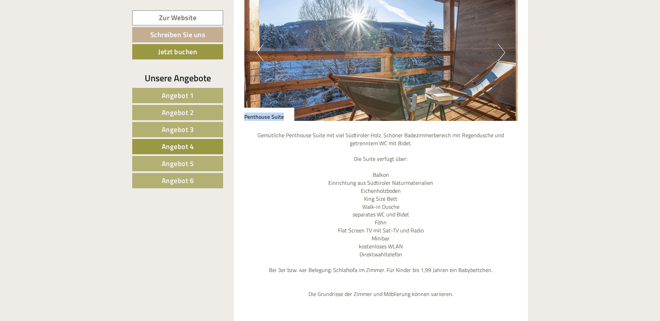
click at [503, 44] on button "Next" at bounding box center [501, 52] width 7 height 17
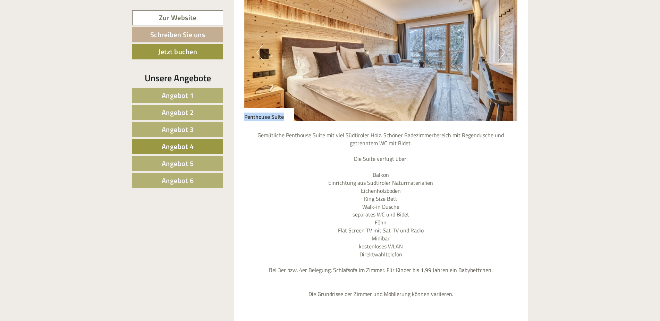
click at [503, 44] on button "Next" at bounding box center [501, 52] width 7 height 17
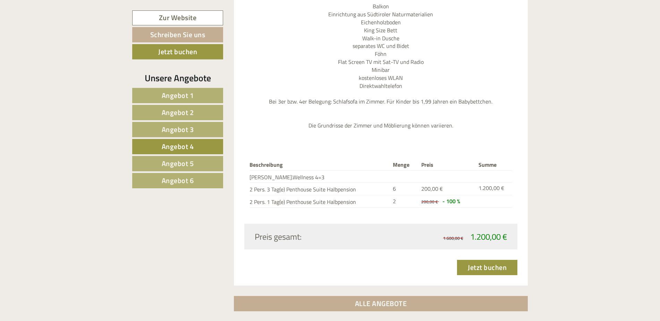
scroll to position [936, 0]
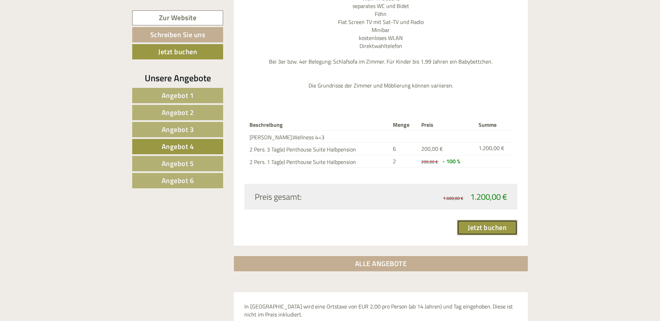
click at [501, 220] on link "Jetzt buchen" at bounding box center [487, 227] width 60 height 15
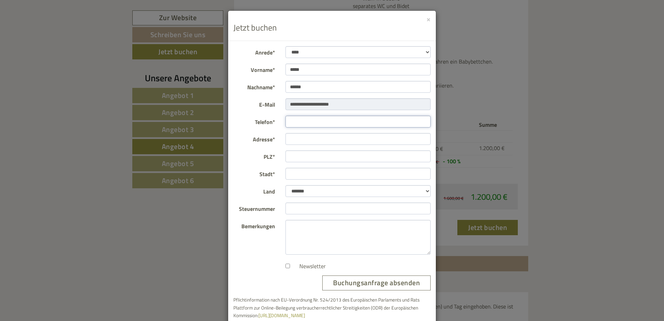
click at [344, 126] on input "Telefon*" at bounding box center [357, 122] width 145 height 12
type input "**********"
type input "*****"
type input "****"
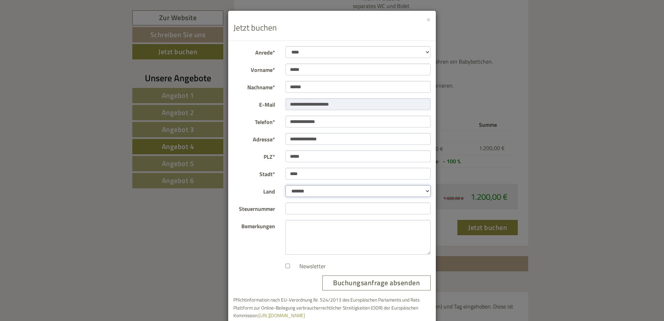
select select "*"
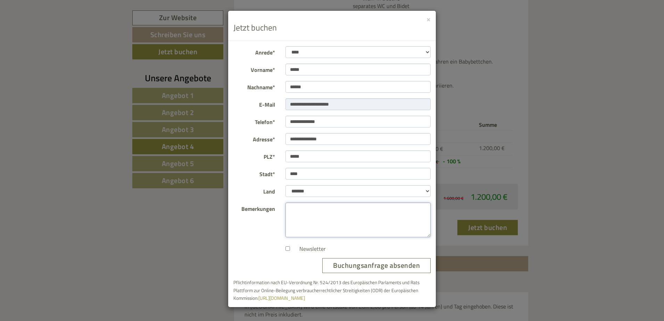
click at [329, 217] on textarea "Bemerkungen" at bounding box center [357, 219] width 145 height 35
type textarea "**********"
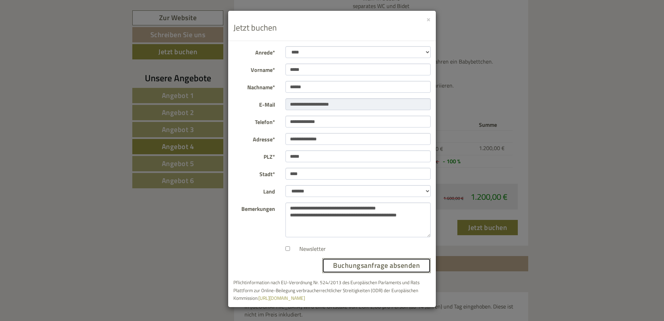
click at [368, 266] on button "Buchungsanfrage absenden" at bounding box center [376, 265] width 108 height 15
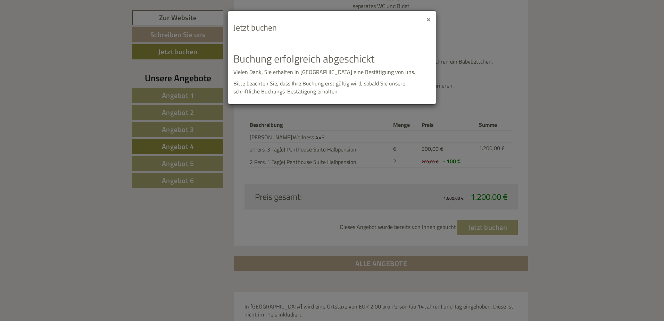
click at [428, 16] on button "×" at bounding box center [428, 18] width 4 height 7
